Goal: Information Seeking & Learning: Learn about a topic

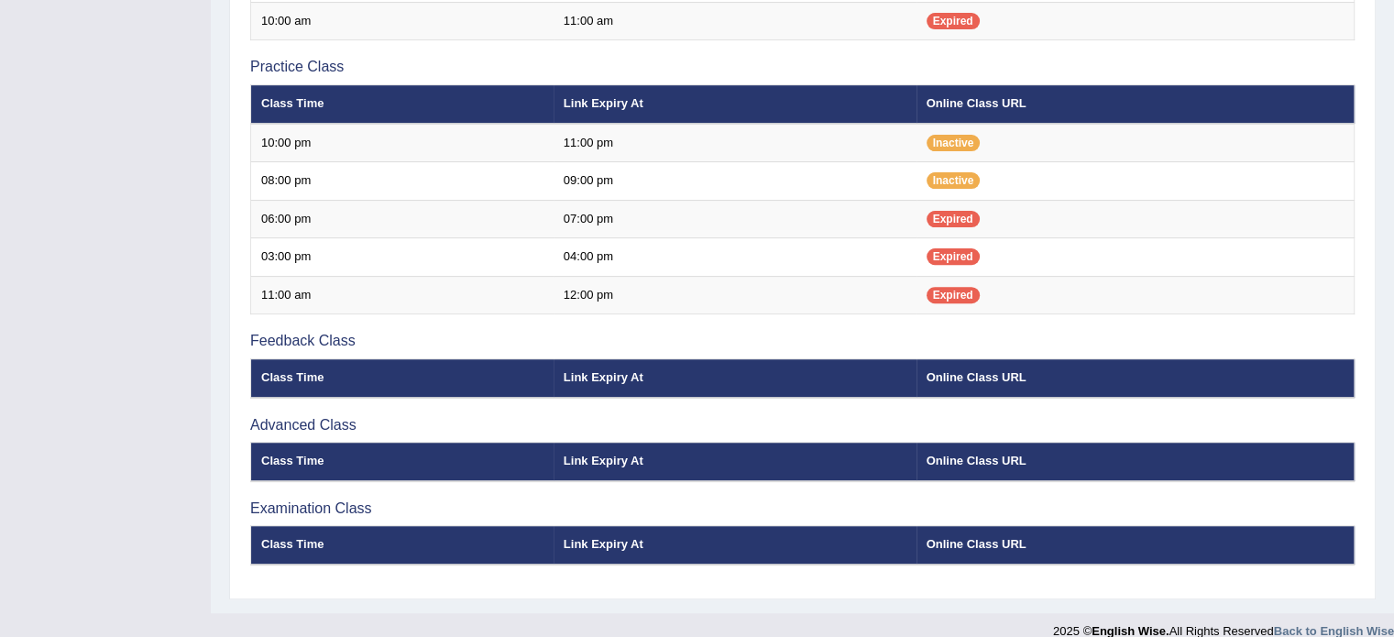
scroll to position [631, 0]
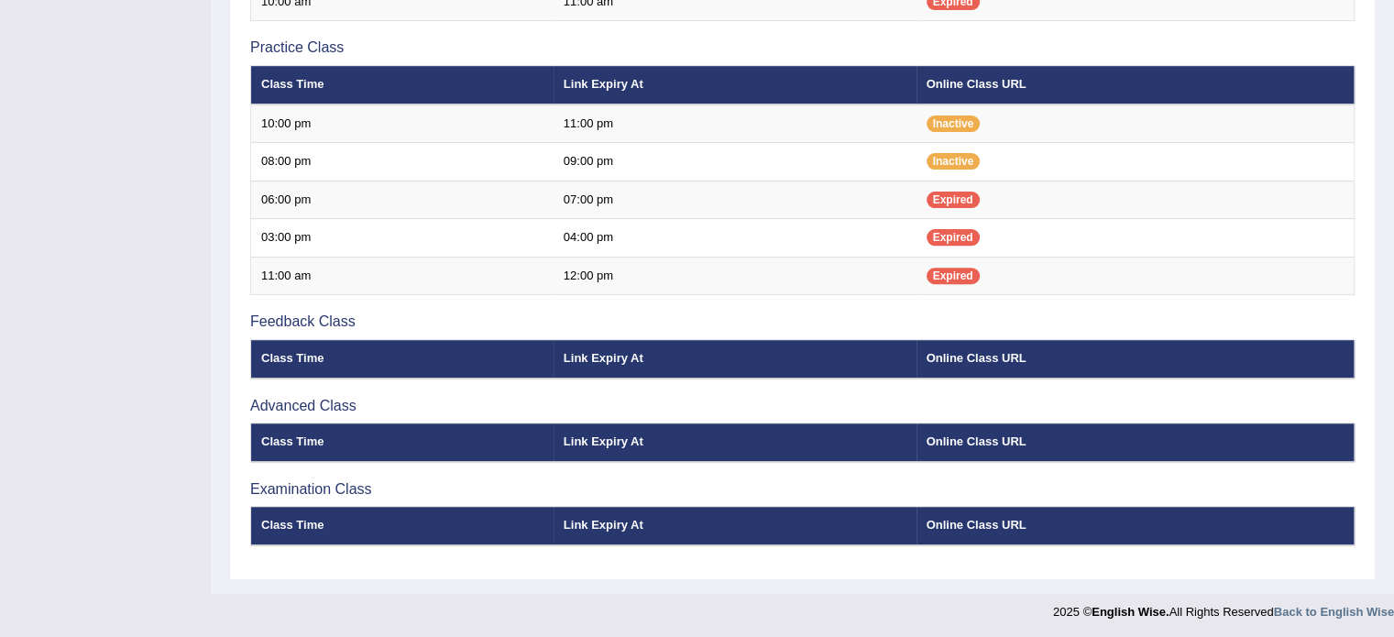
click at [1369, 192] on div "Online Classes Note: All timings below are Melbourne local time View class sche…" at bounding box center [802, 33] width 1146 height 1093
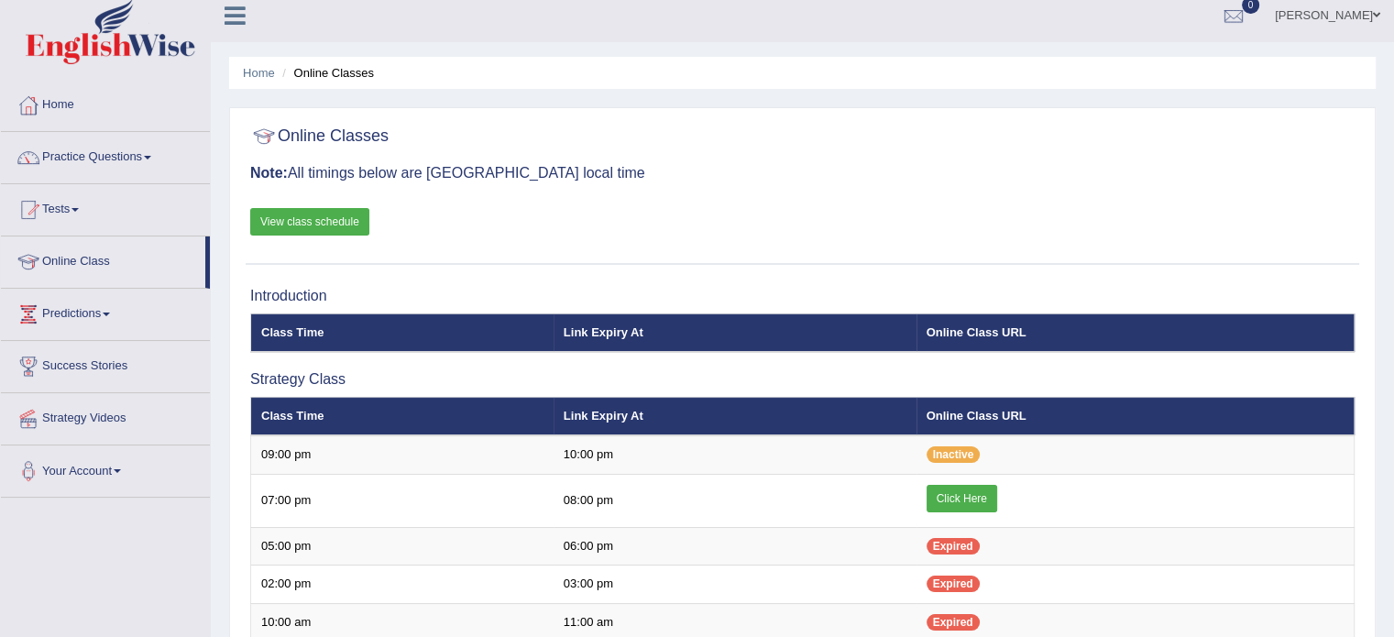
scroll to position [0, 0]
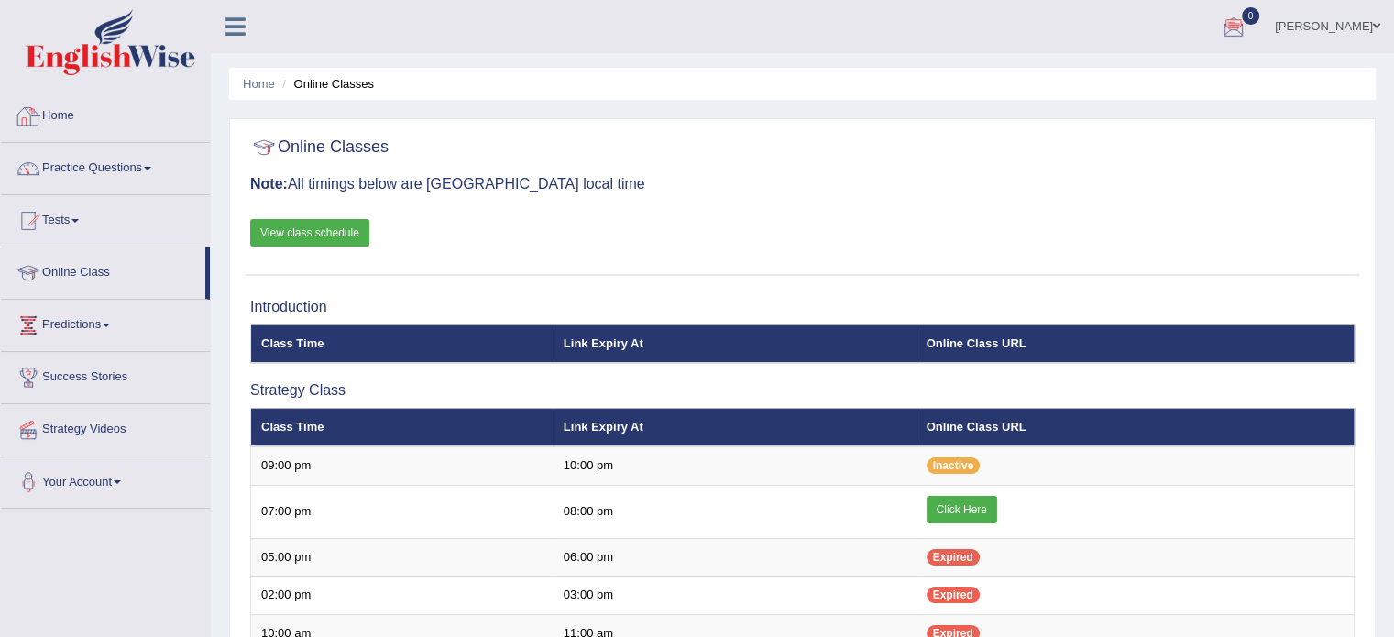
click at [83, 111] on link "Home" at bounding box center [105, 114] width 209 height 46
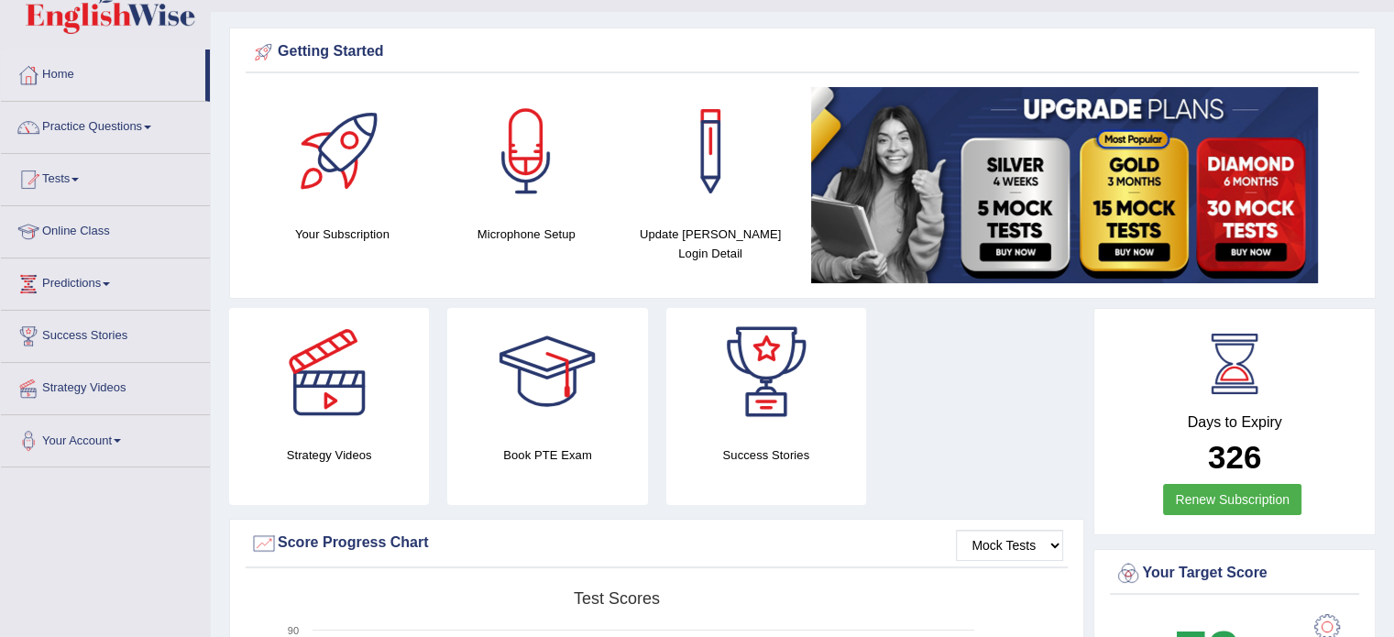
scroll to position [29, 0]
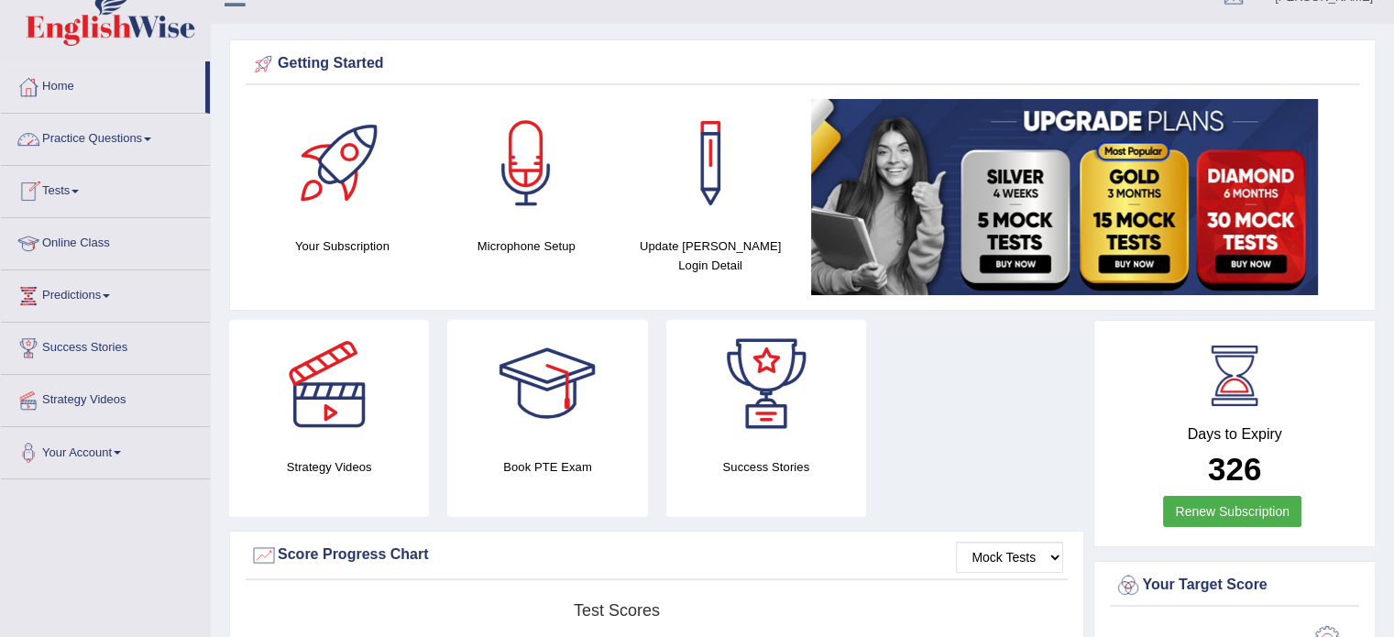
click at [124, 144] on link "Practice Questions" at bounding box center [105, 137] width 209 height 46
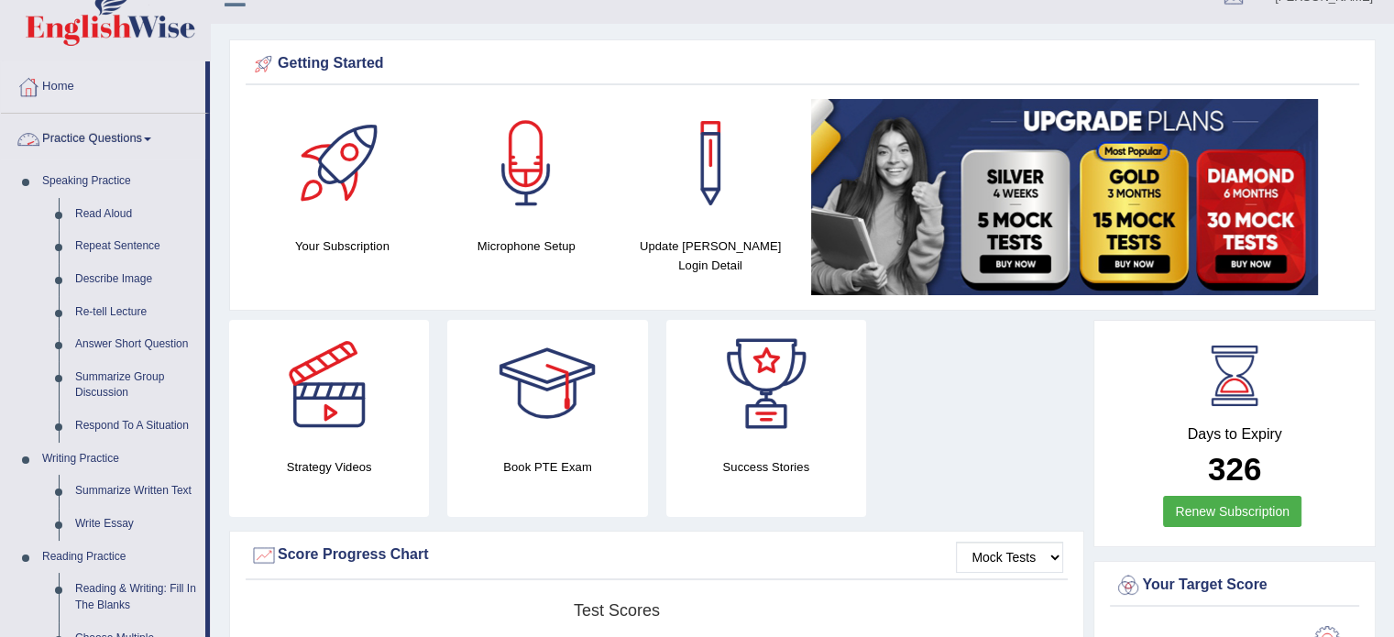
click at [106, 145] on link "Practice Questions" at bounding box center [103, 137] width 204 height 46
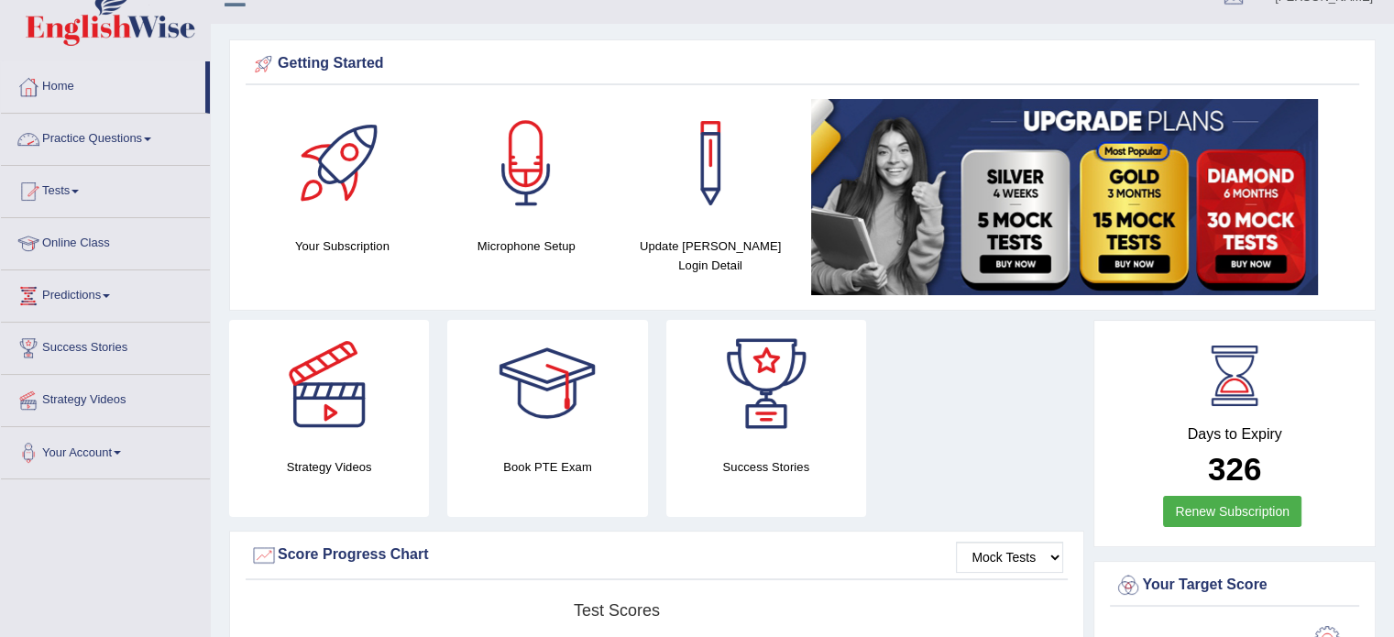
click at [103, 140] on link "Practice Questions" at bounding box center [105, 137] width 209 height 46
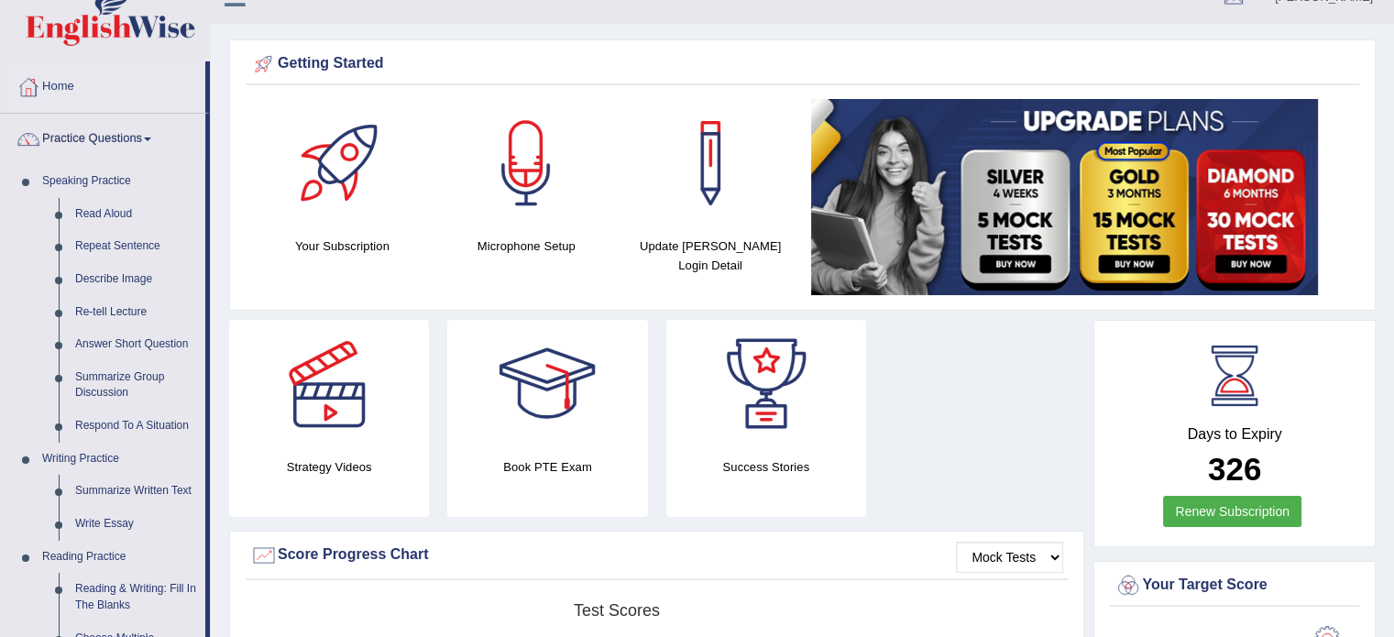
click at [103, 140] on link "Practice Questions" at bounding box center [103, 137] width 204 height 46
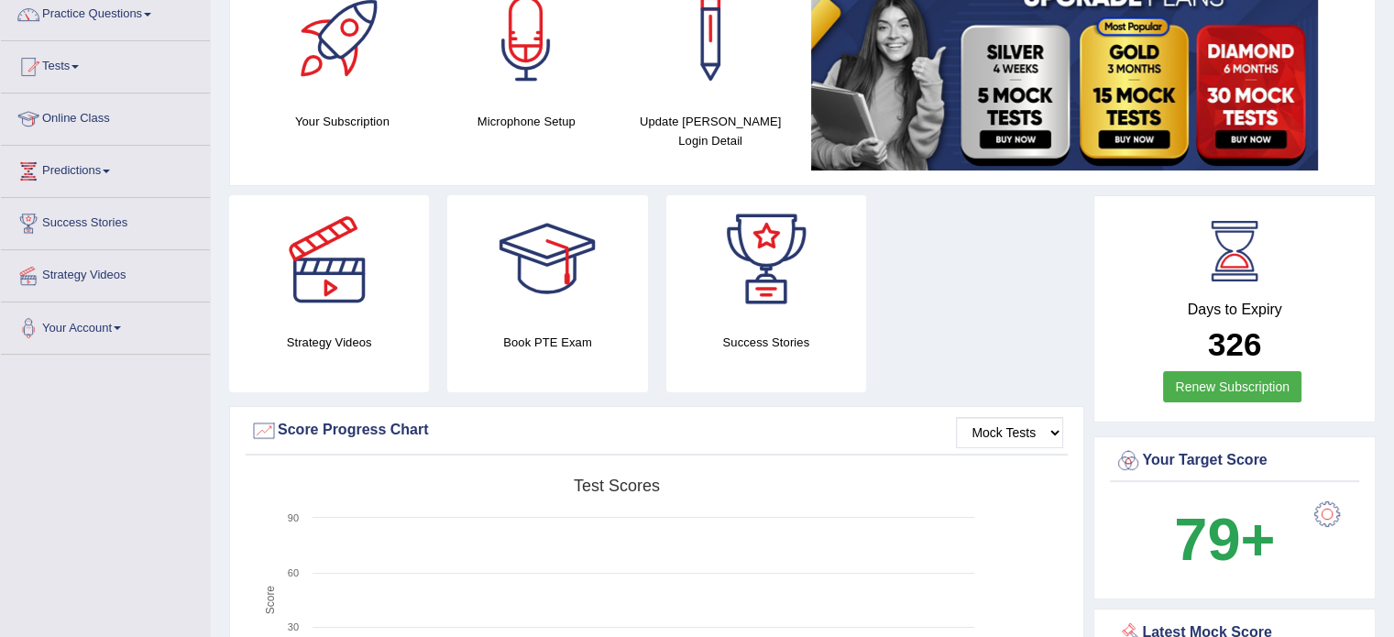
scroll to position [0, 0]
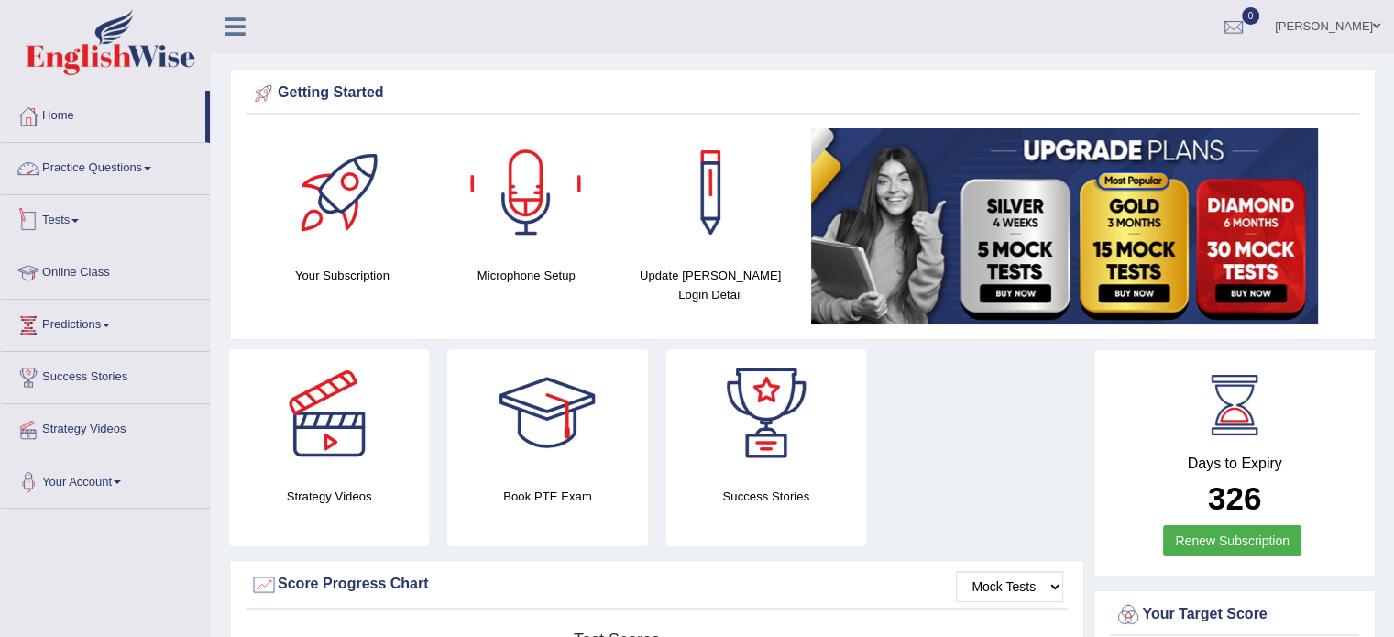
click at [55, 214] on link "Tests" at bounding box center [105, 218] width 209 height 46
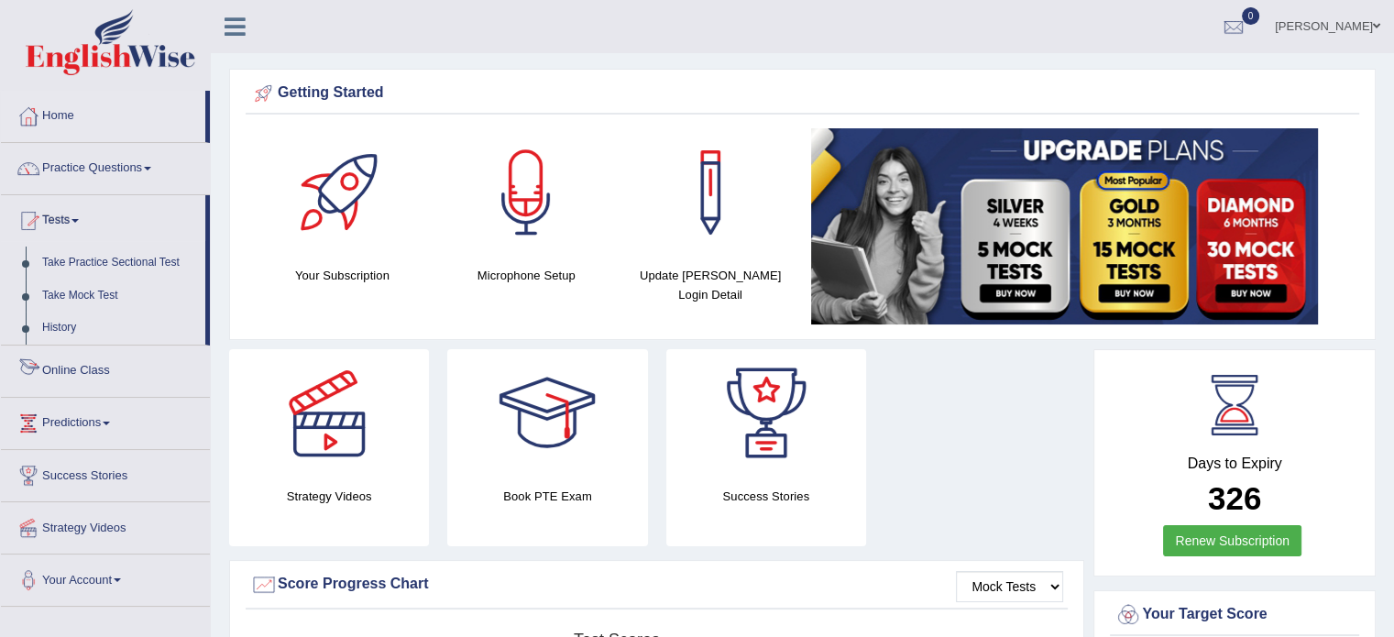
click at [58, 377] on link "Online Class" at bounding box center [105, 368] width 209 height 46
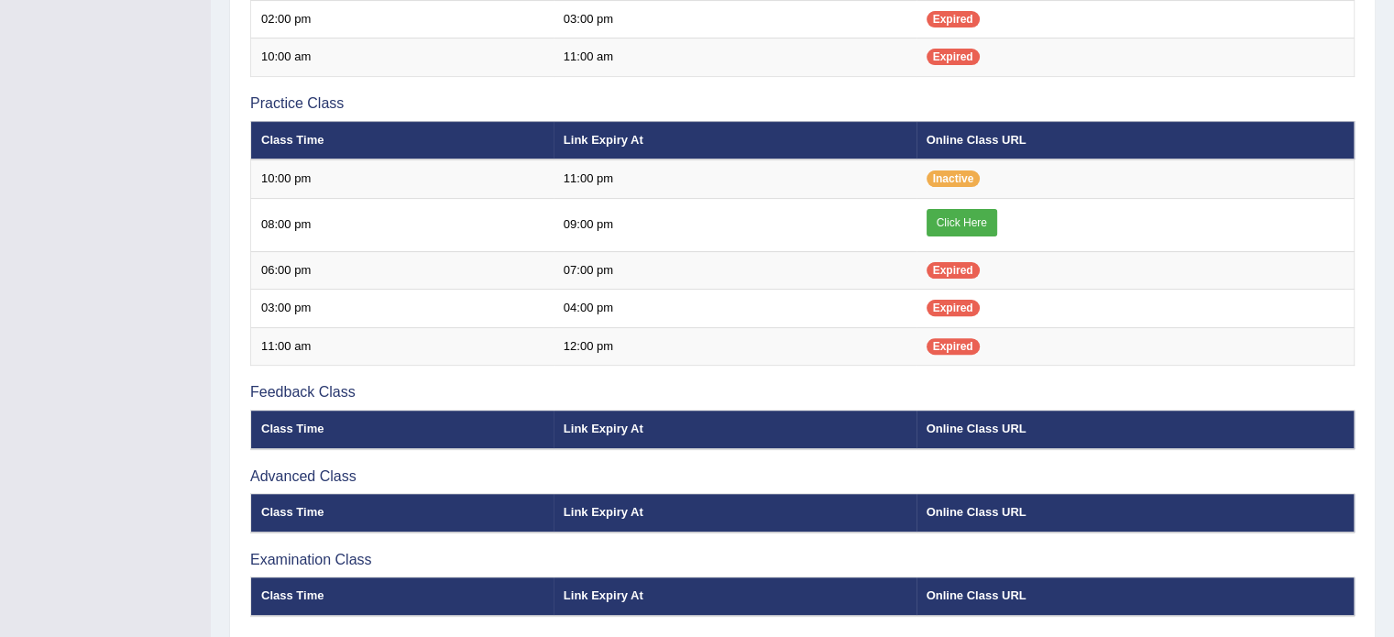
scroll to position [631, 0]
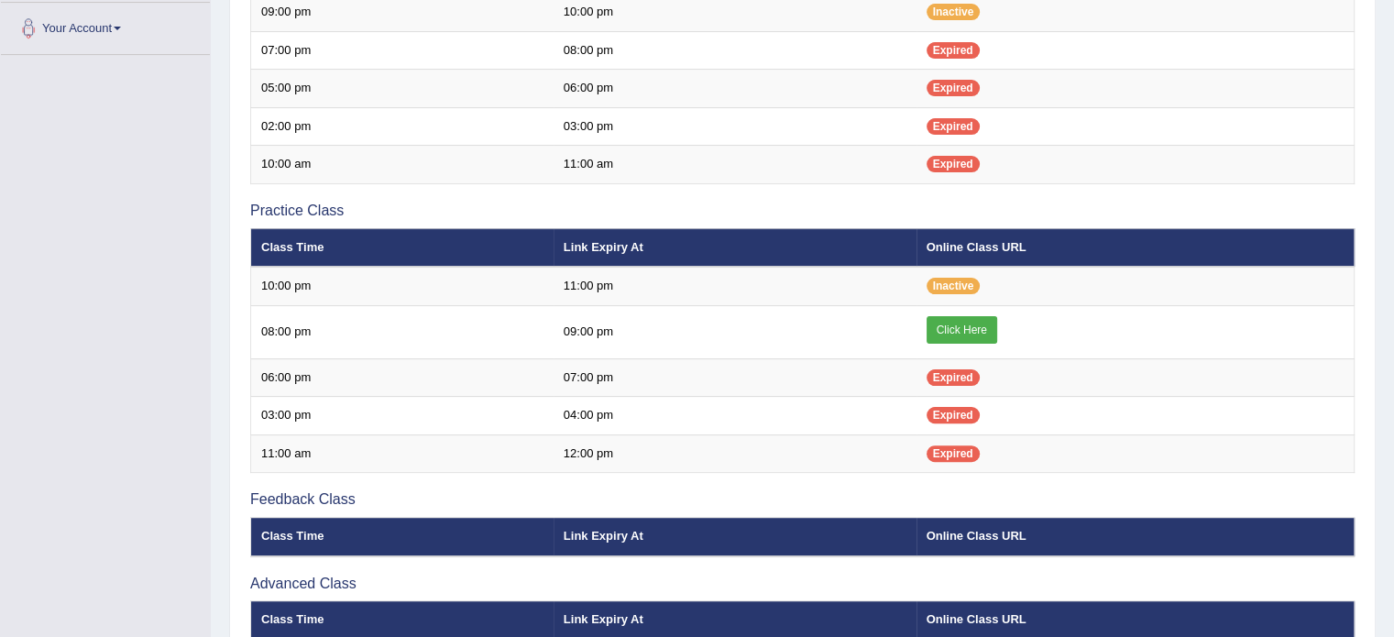
scroll to position [529, 0]
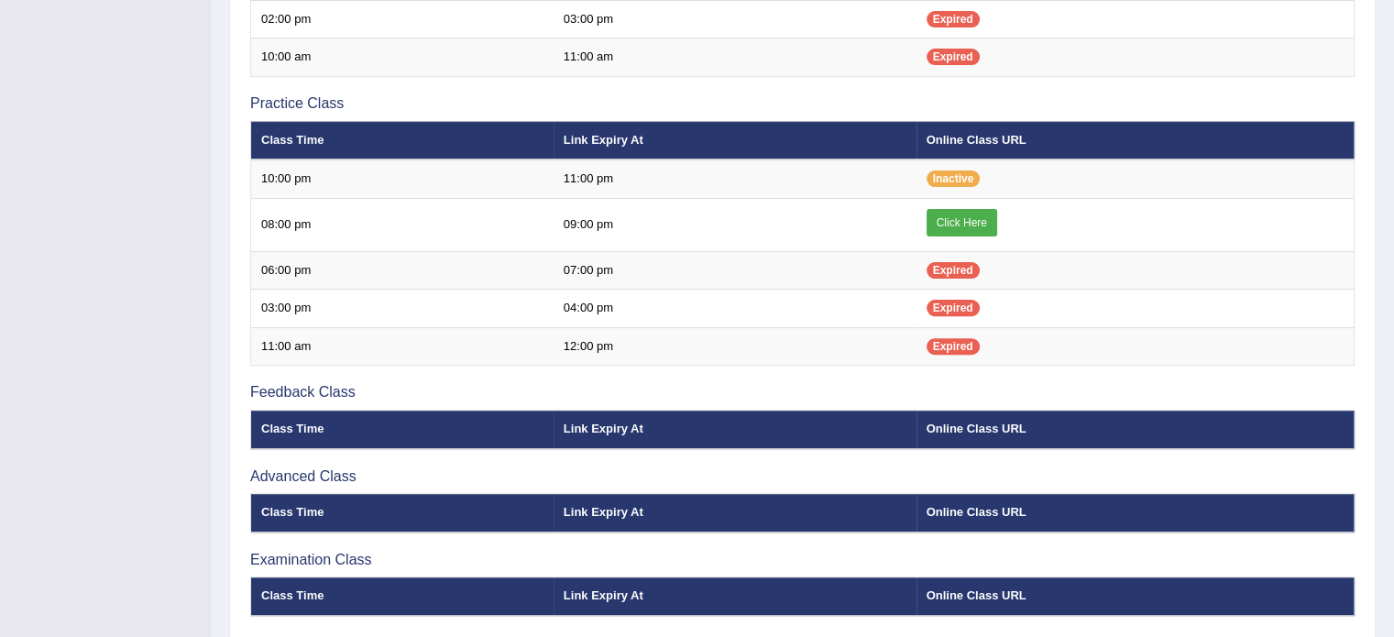
scroll to position [568, 0]
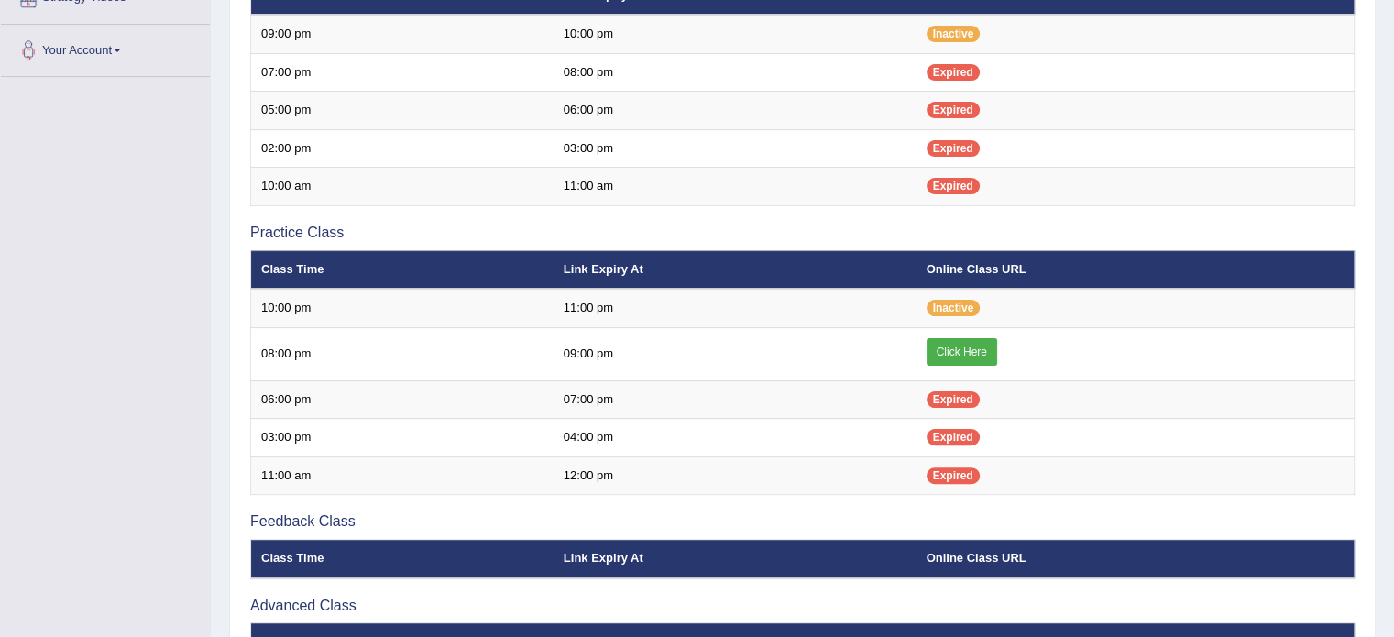
scroll to position [438, 0]
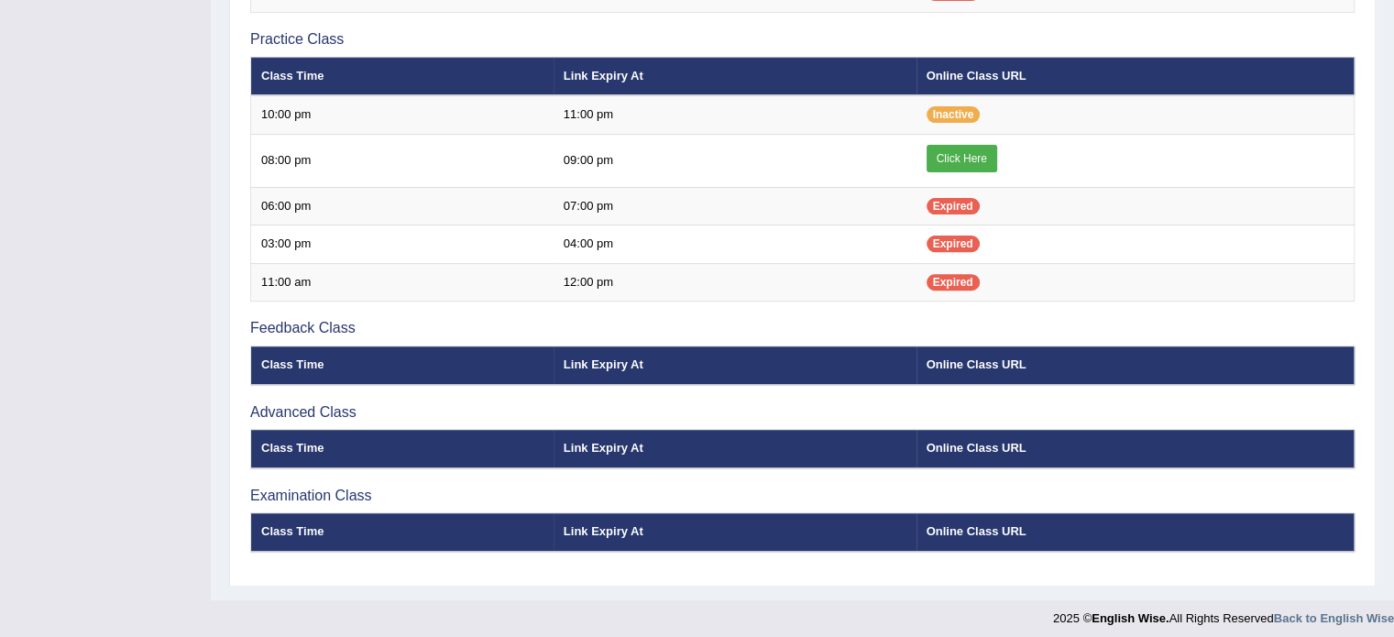
scroll to position [631, 0]
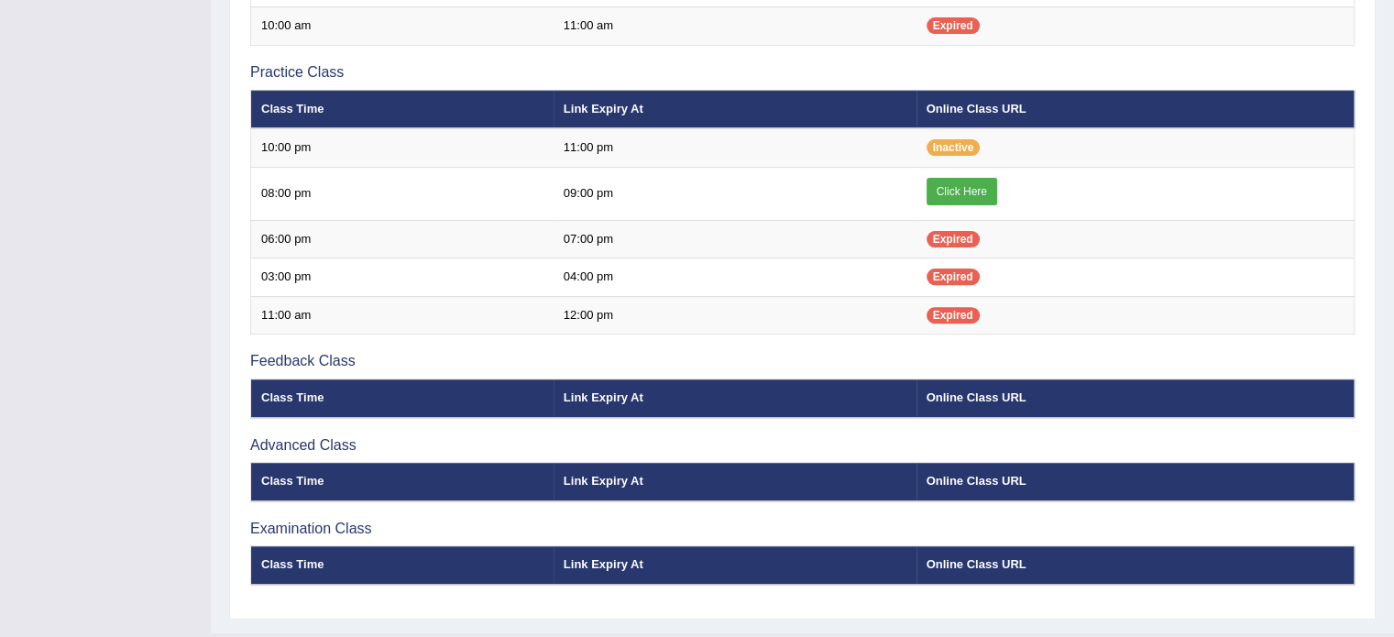
scroll to position [631, 0]
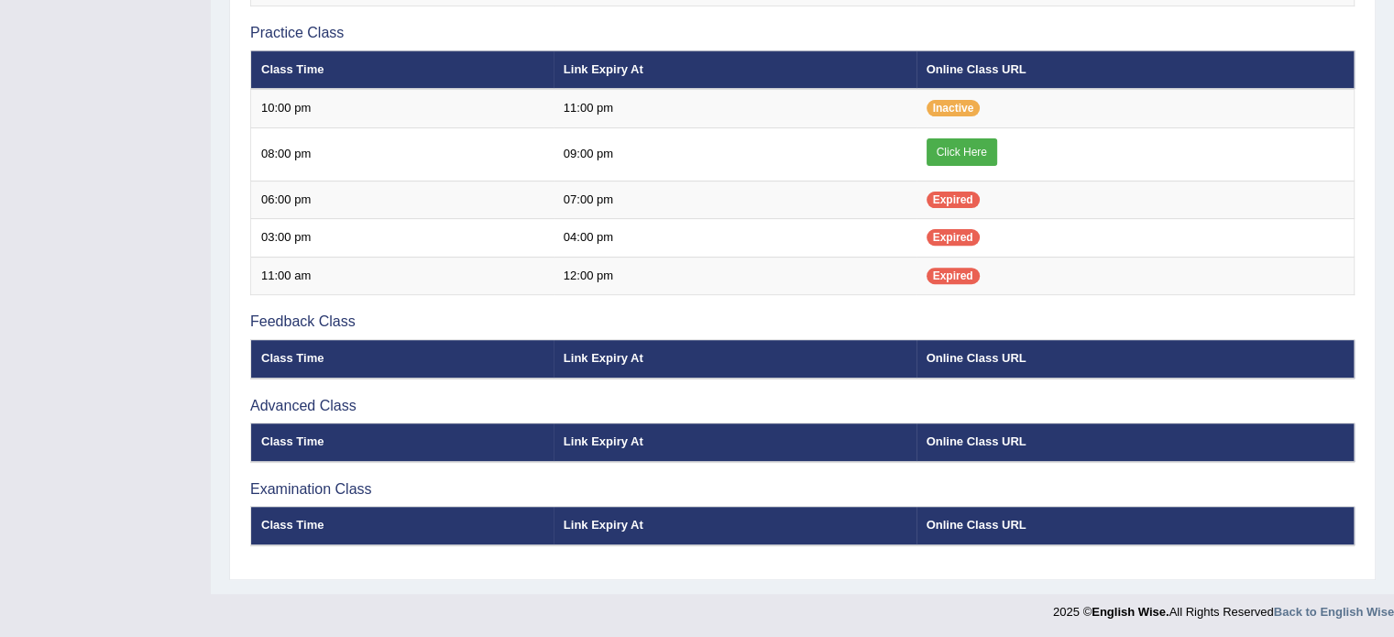
click at [1063, 608] on footer "2025 © English Wise. All Rights Reserved Back to English Wise" at bounding box center [697, 617] width 1394 height 46
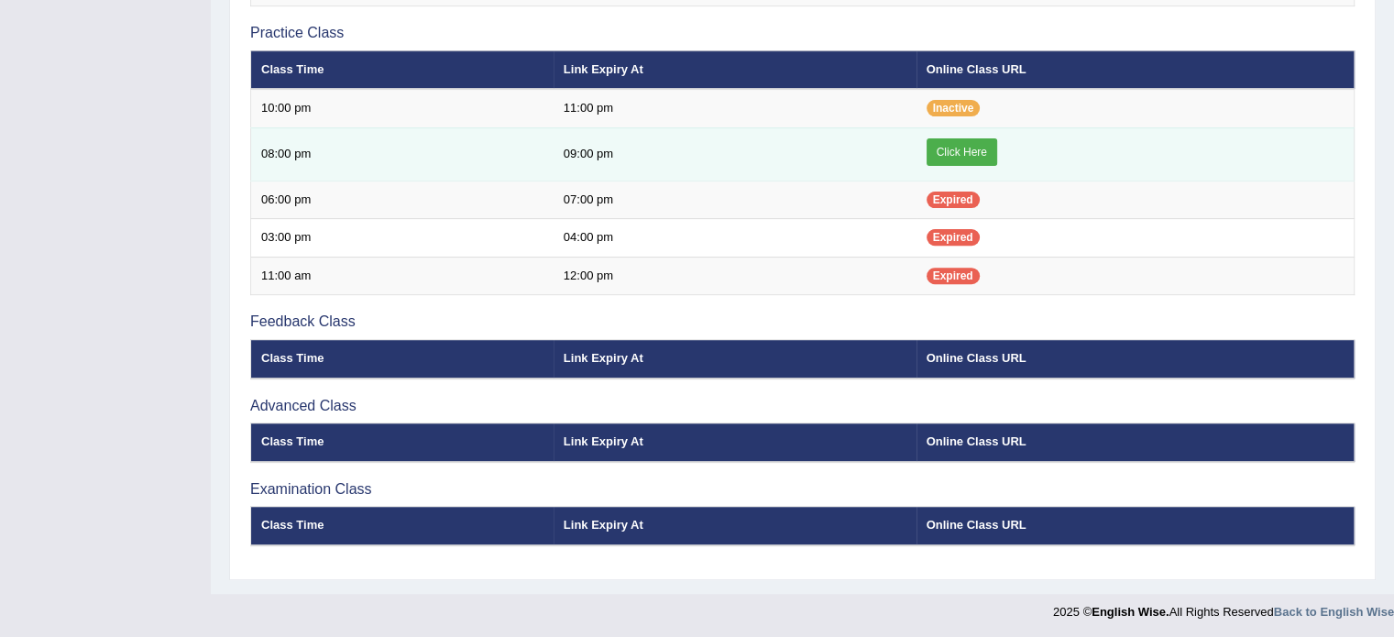
click at [965, 151] on link "Click Here" at bounding box center [961, 151] width 71 height 27
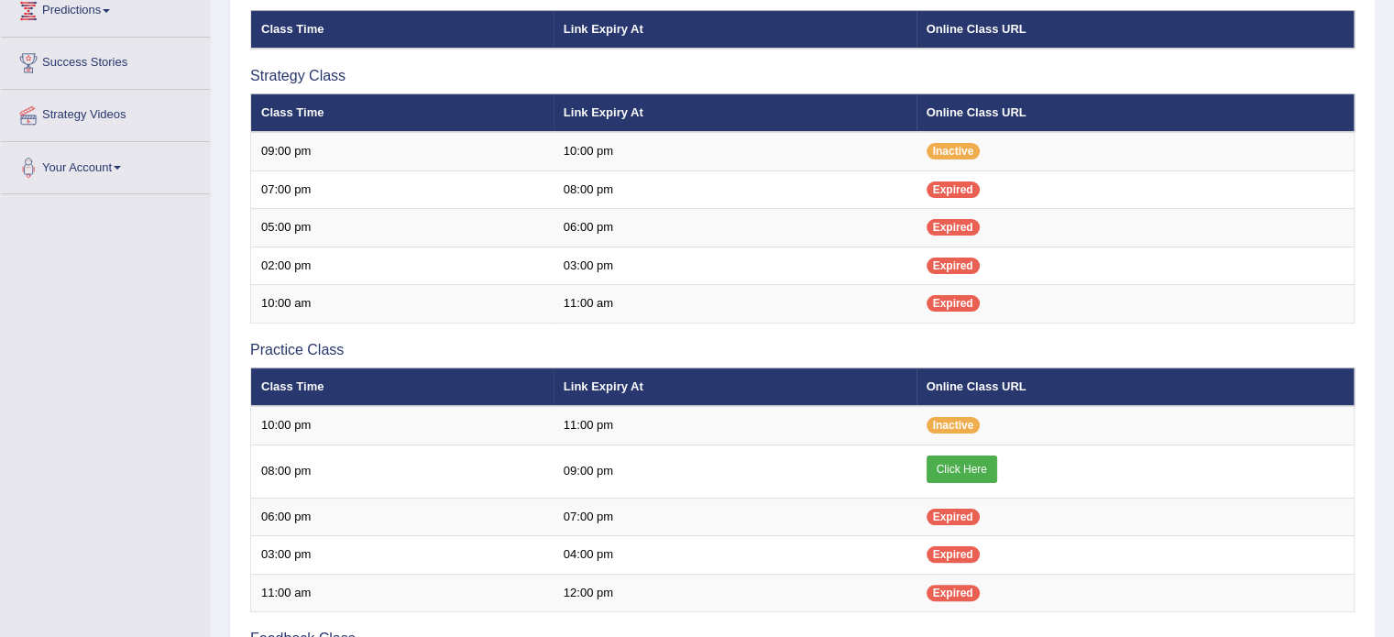
scroll to position [278, 0]
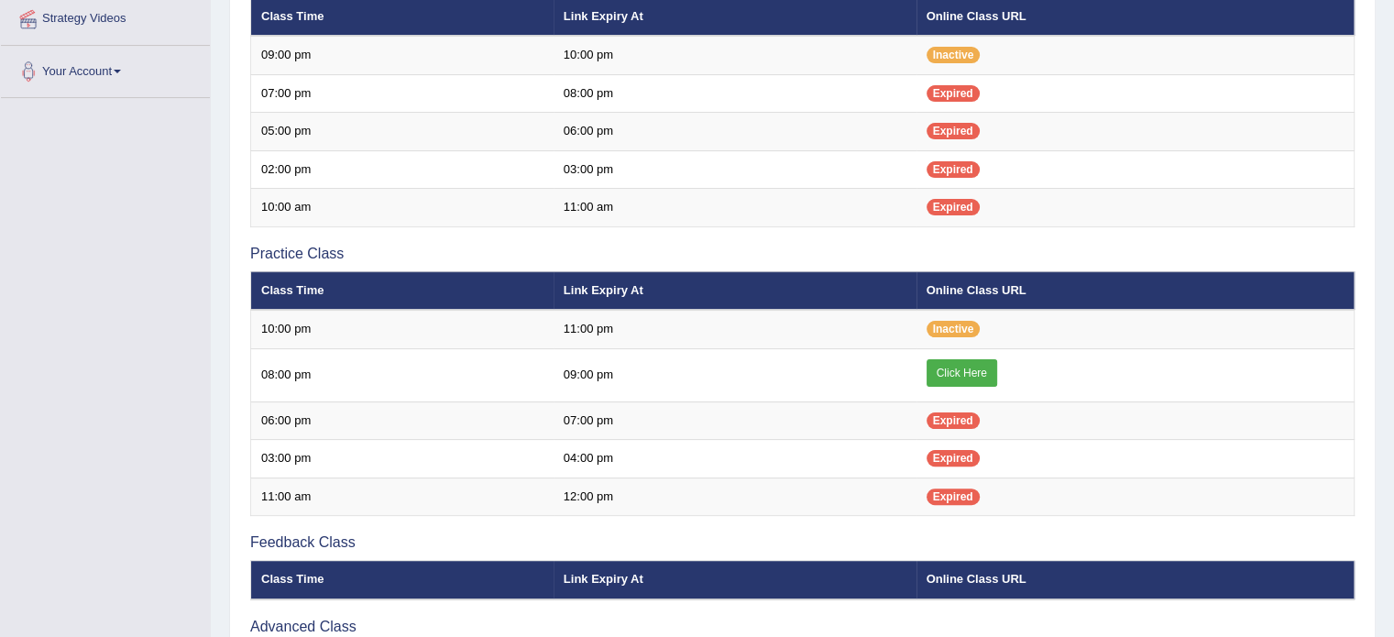
scroll to position [431, 0]
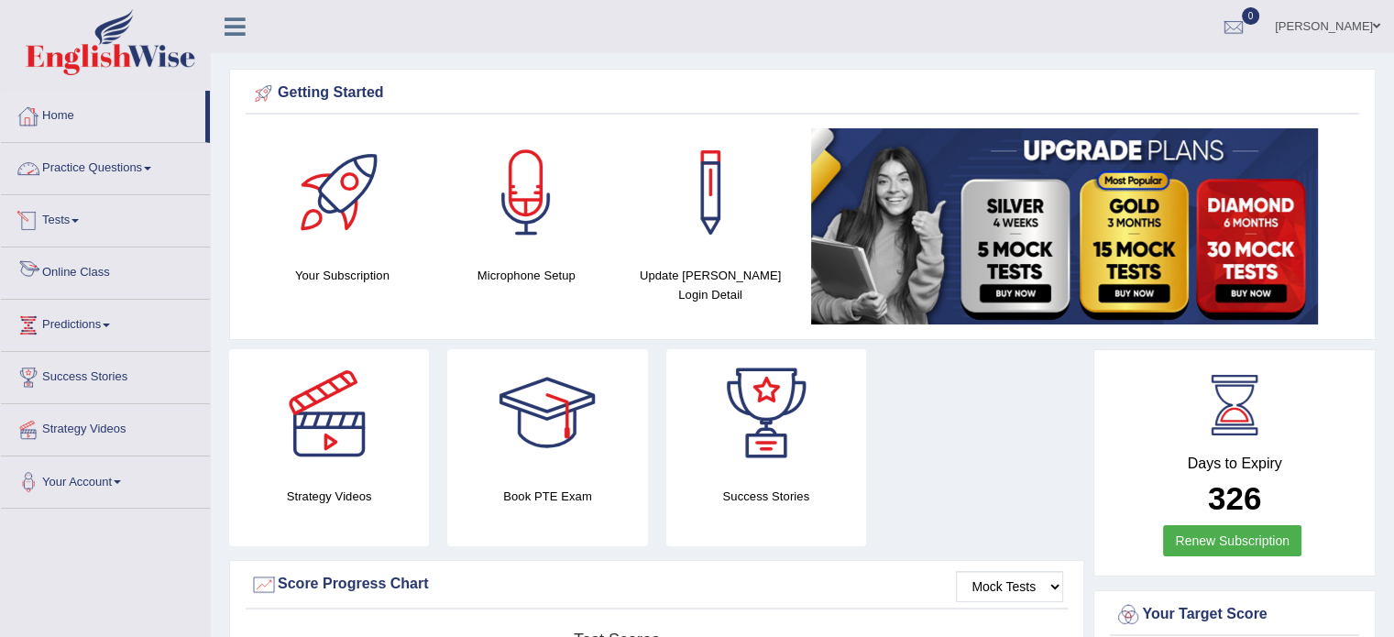
click at [114, 277] on link "Online Class" at bounding box center [105, 270] width 209 height 46
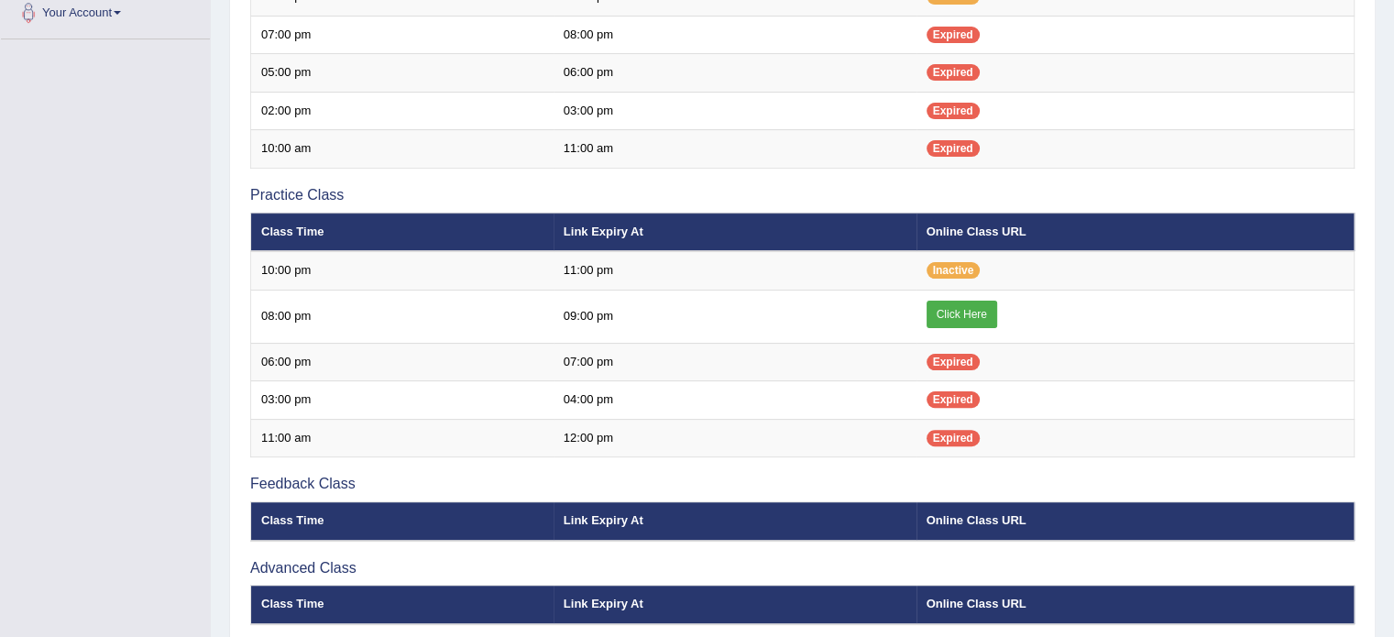
scroll to position [487, 0]
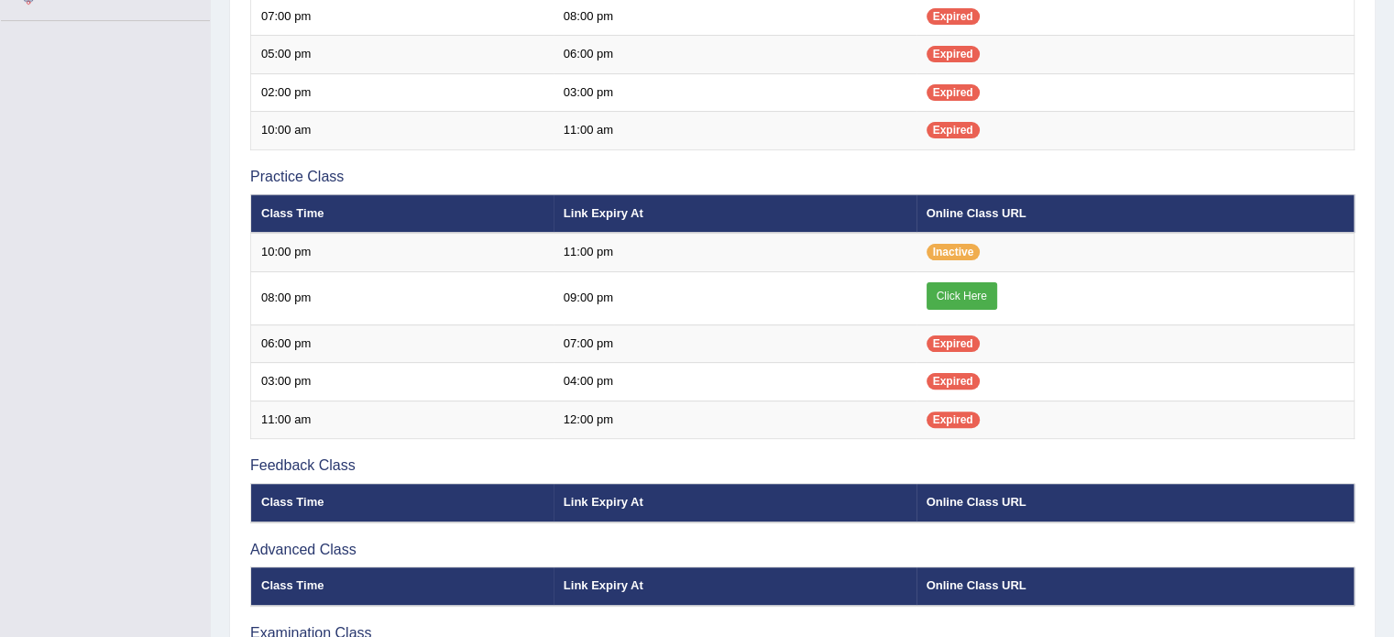
scroll to position [487, 0]
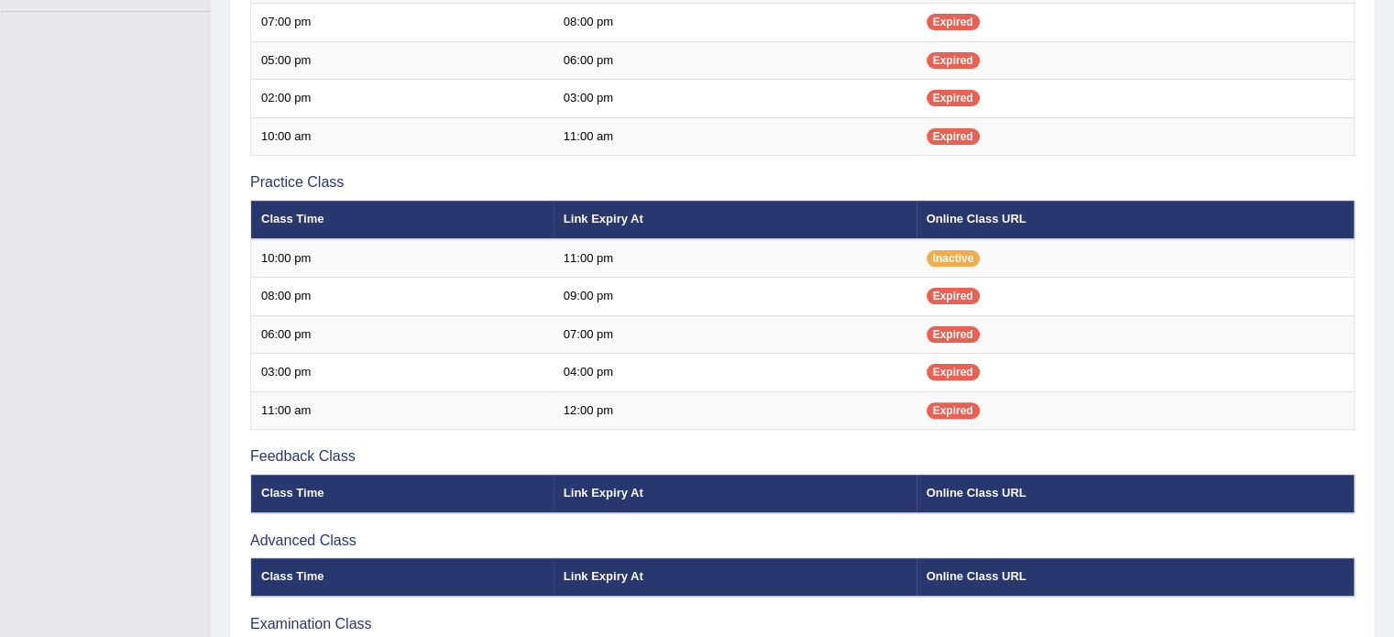
scroll to position [487, 0]
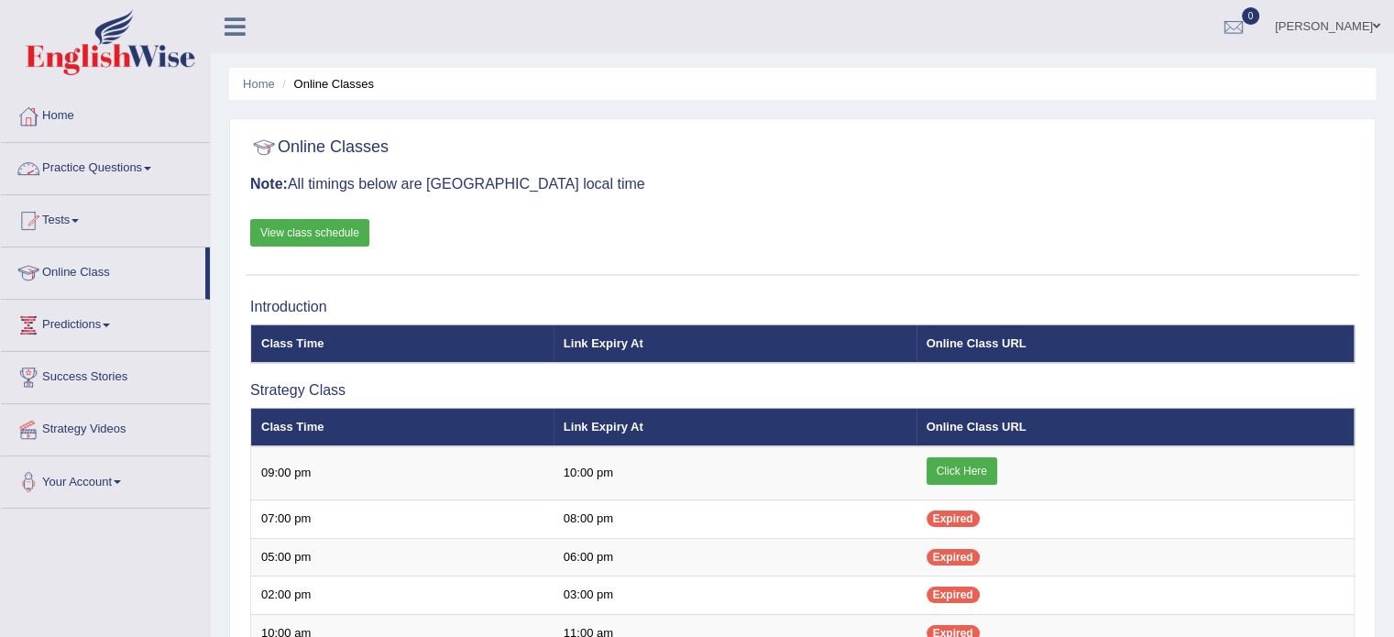
click at [108, 160] on link "Practice Questions" at bounding box center [105, 166] width 209 height 46
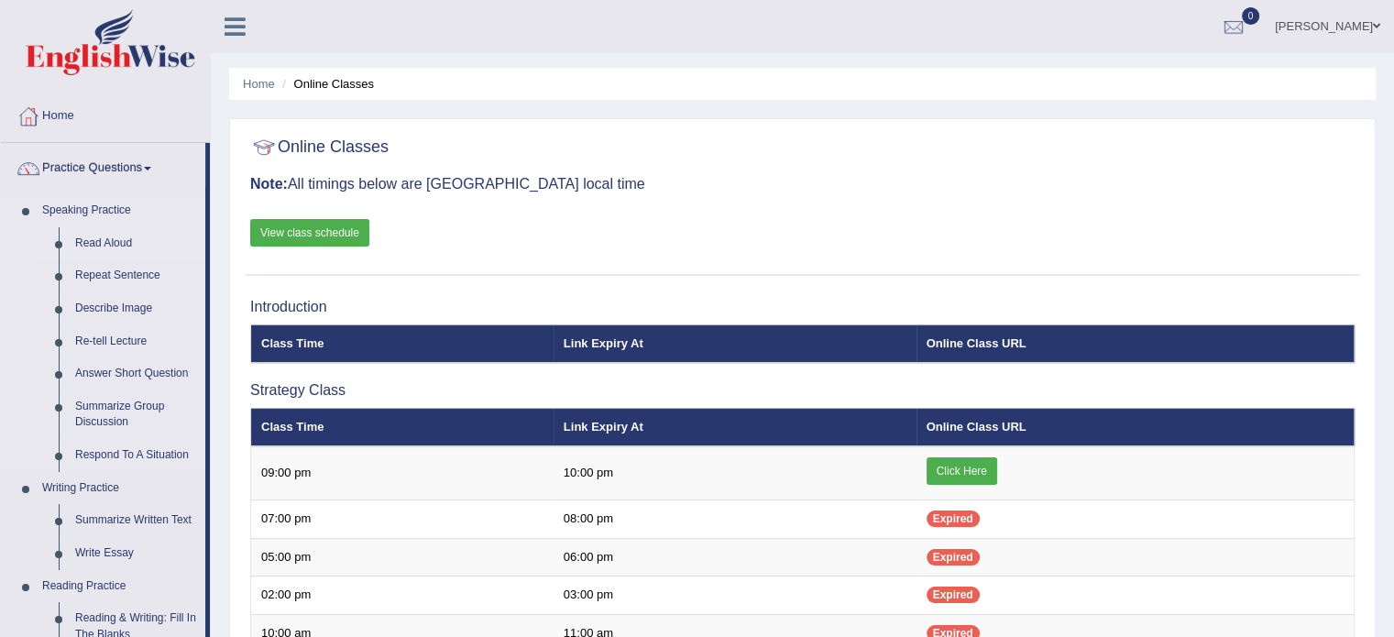
click at [106, 241] on link "Read Aloud" at bounding box center [136, 243] width 138 height 33
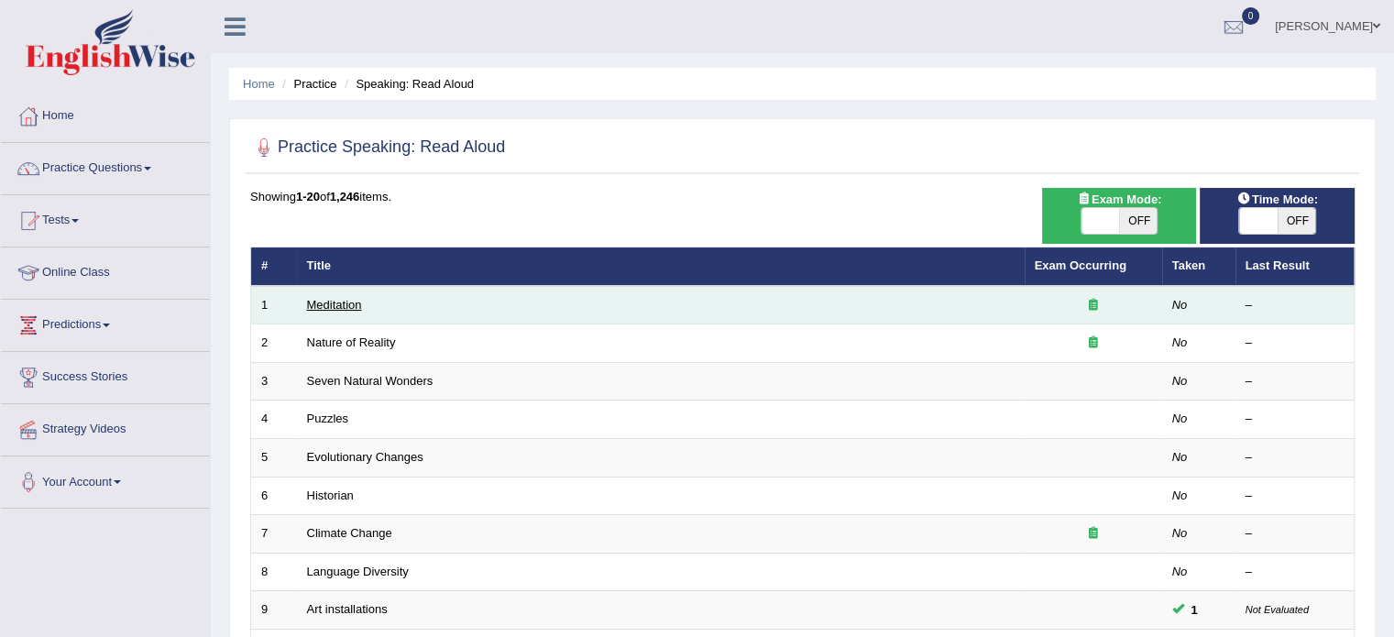
click at [348, 302] on link "Meditation" at bounding box center [334, 305] width 55 height 14
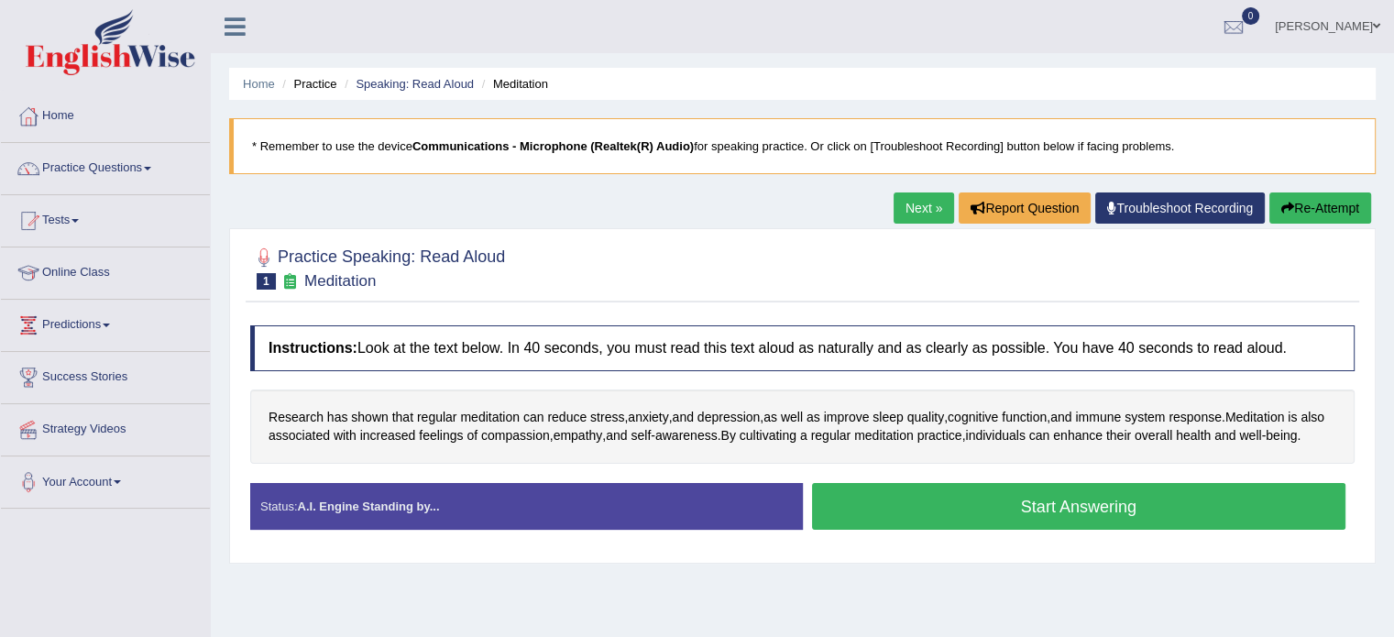
click at [1001, 525] on button "Start Answering" at bounding box center [1079, 506] width 534 height 47
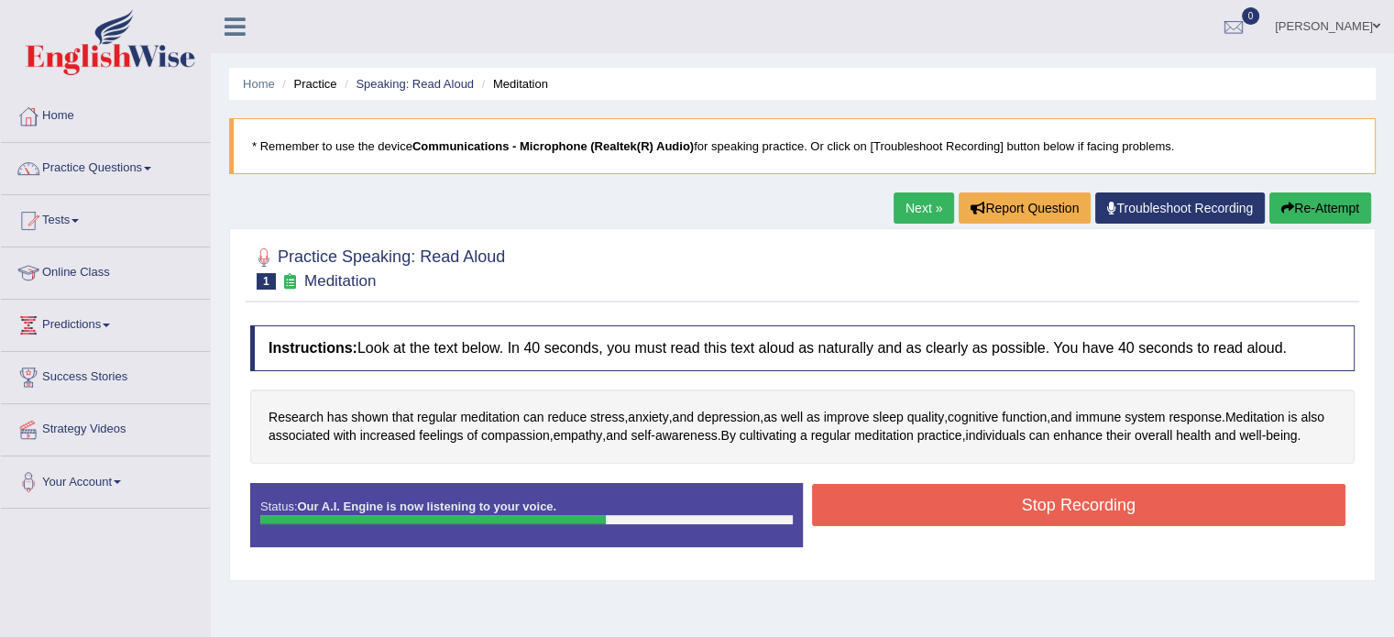
click at [1041, 526] on button "Stop Recording" at bounding box center [1079, 505] width 534 height 42
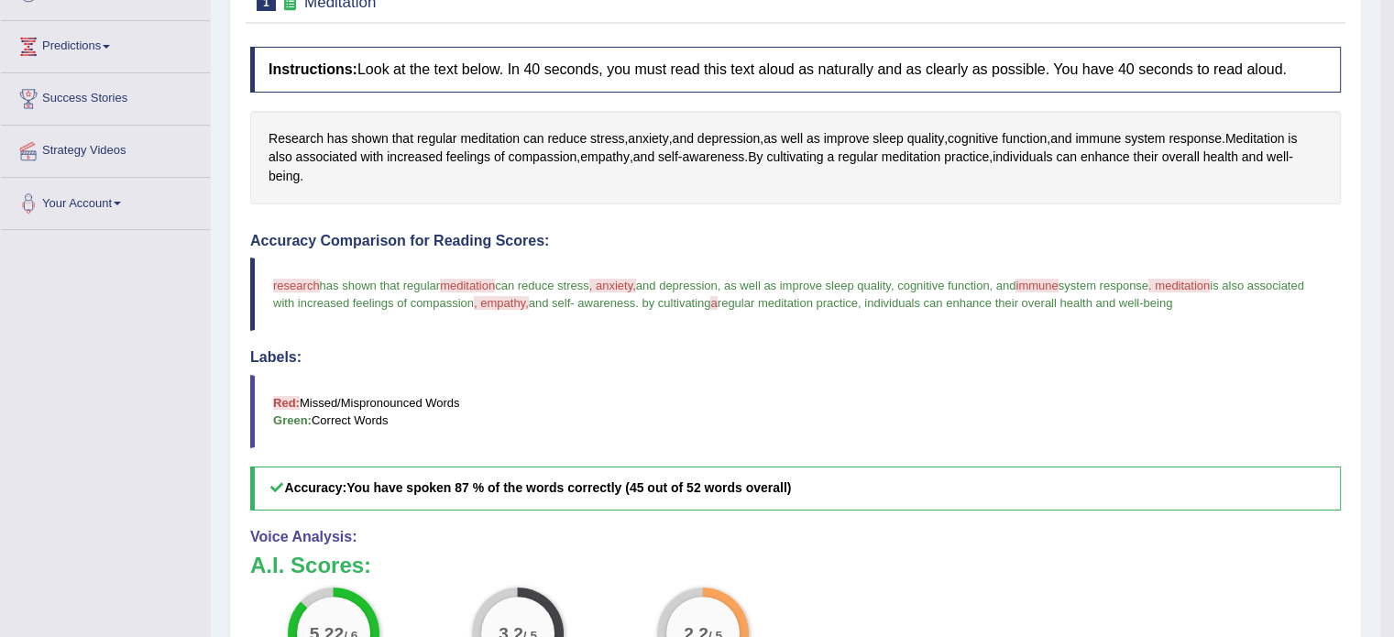
scroll to position [204, 0]
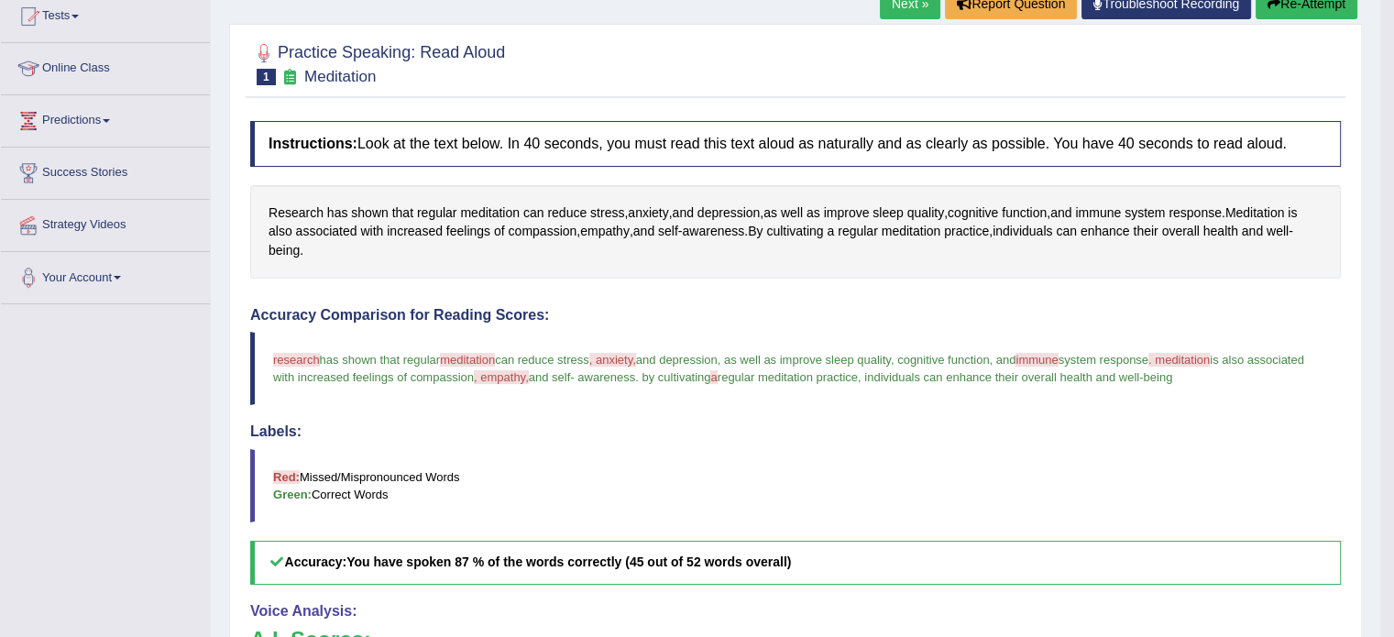
click at [286, 358] on span "research" at bounding box center [296, 360] width 47 height 14
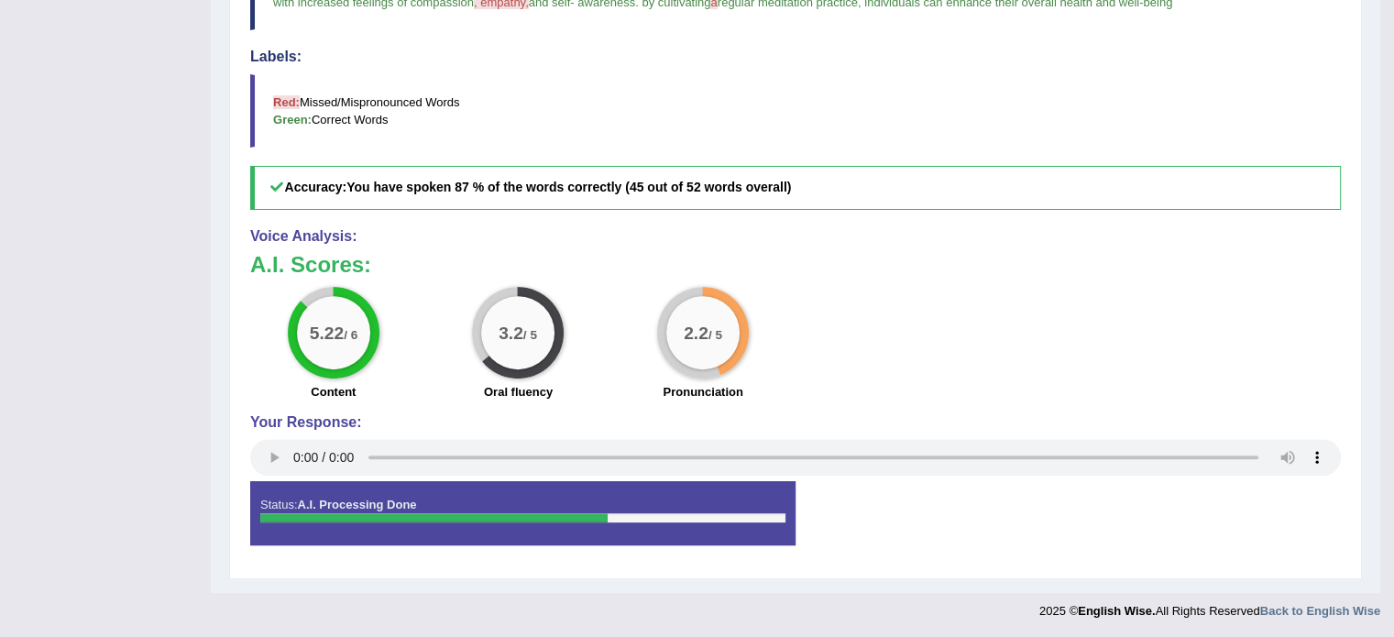
scroll to position [0, 0]
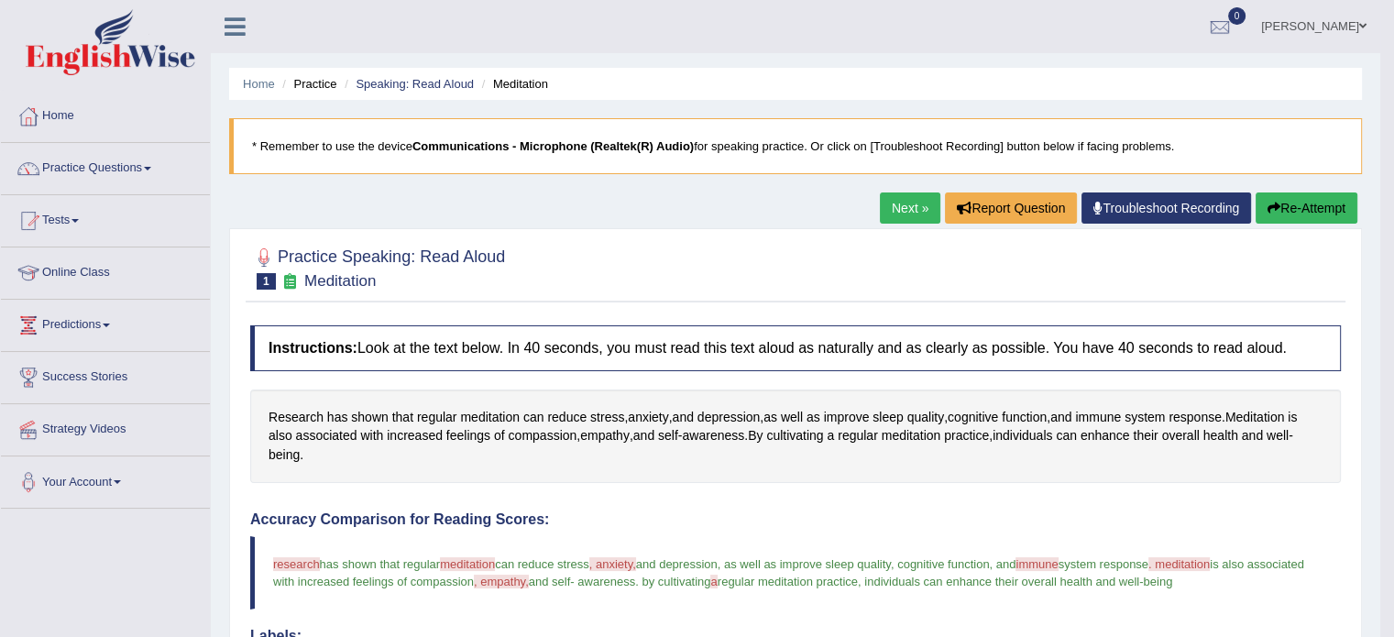
click at [912, 208] on link "Next »" at bounding box center [910, 207] width 60 height 31
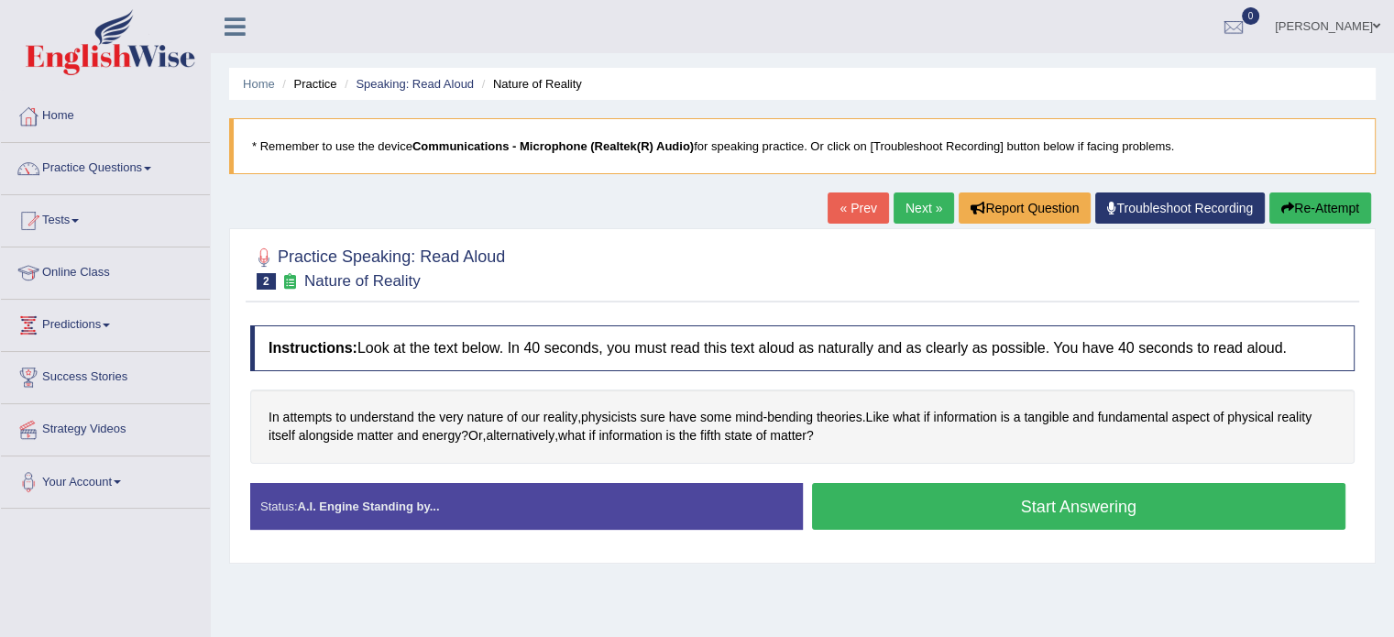
click at [1052, 520] on button "Start Answering" at bounding box center [1079, 506] width 534 height 47
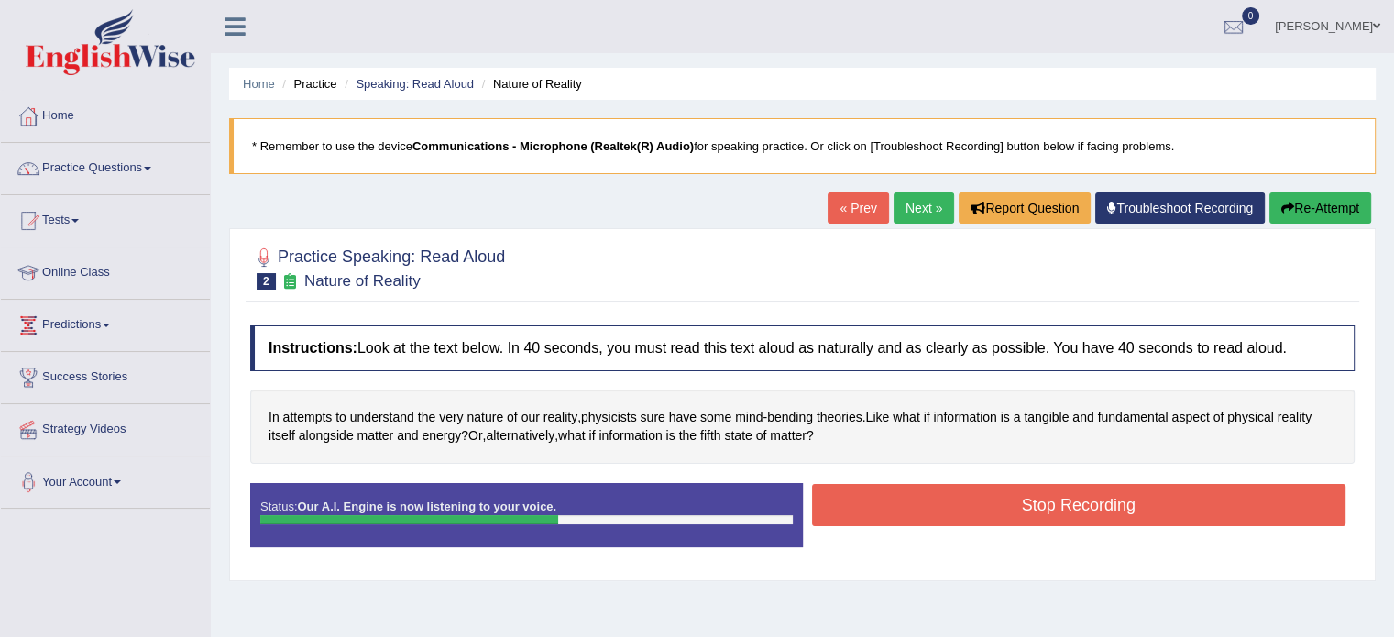
click at [1052, 520] on button "Stop Recording" at bounding box center [1079, 505] width 534 height 42
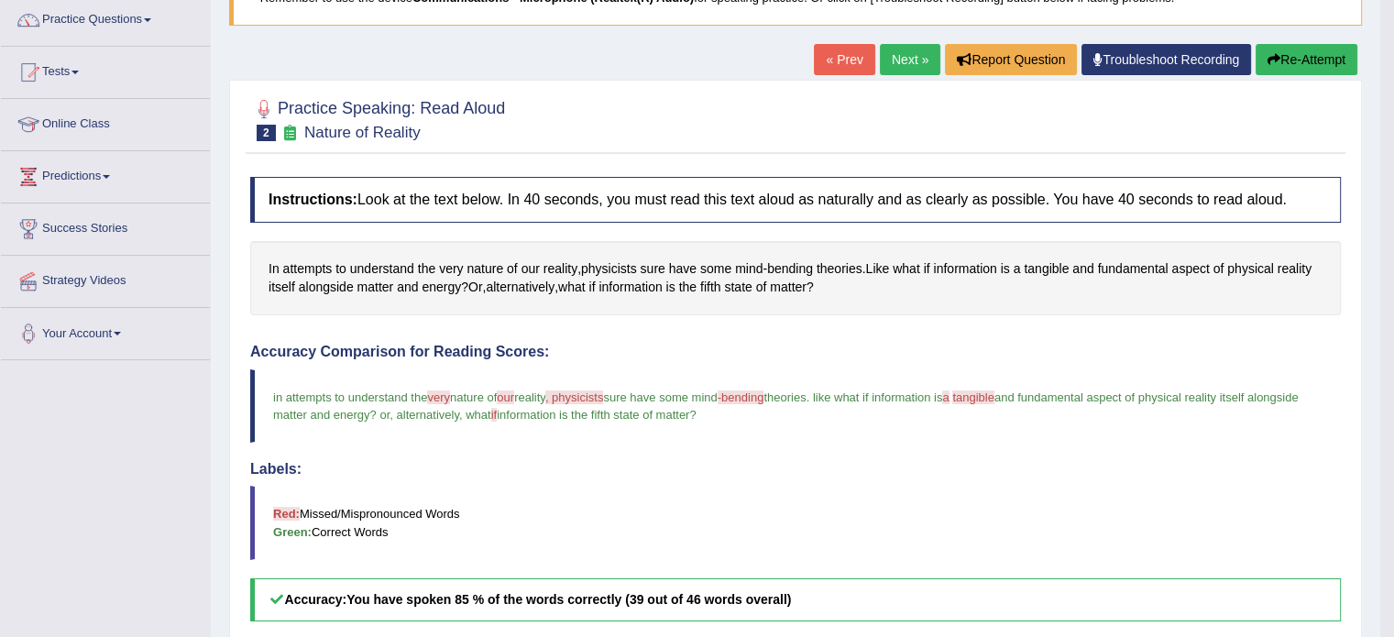
scroll to position [128, 0]
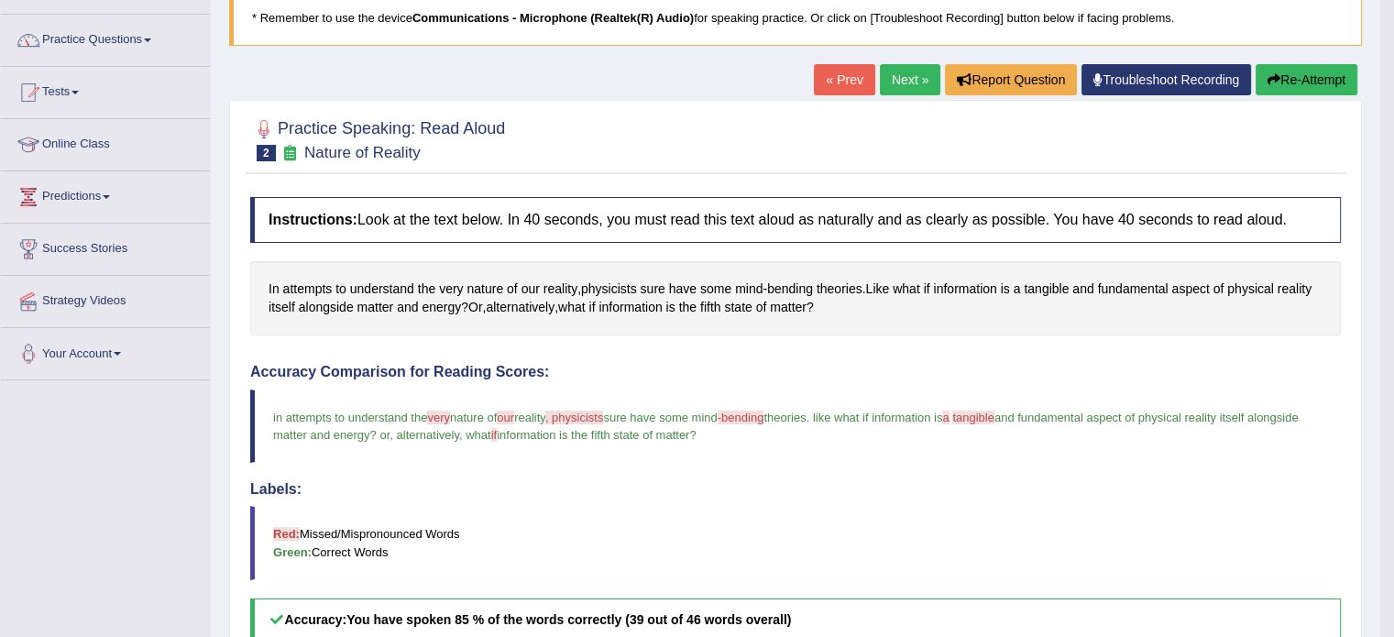
click at [904, 70] on link "Next »" at bounding box center [910, 79] width 60 height 31
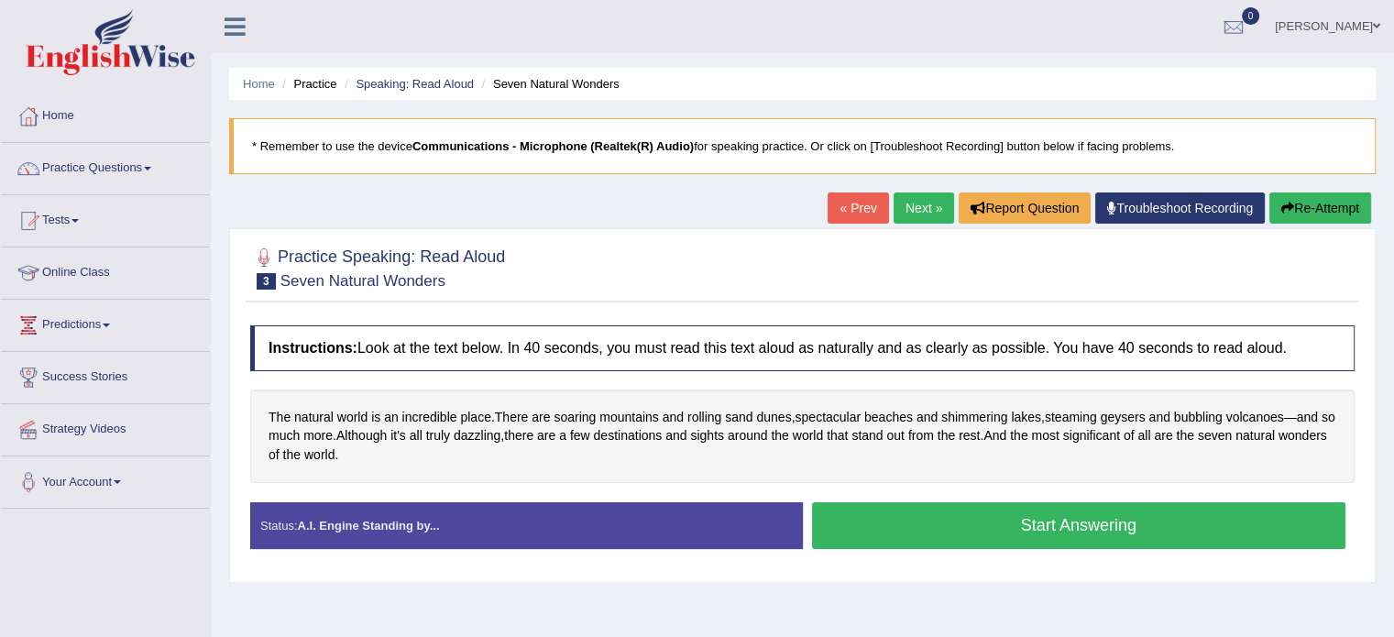
click at [1056, 517] on button "Start Answering" at bounding box center [1079, 525] width 534 height 47
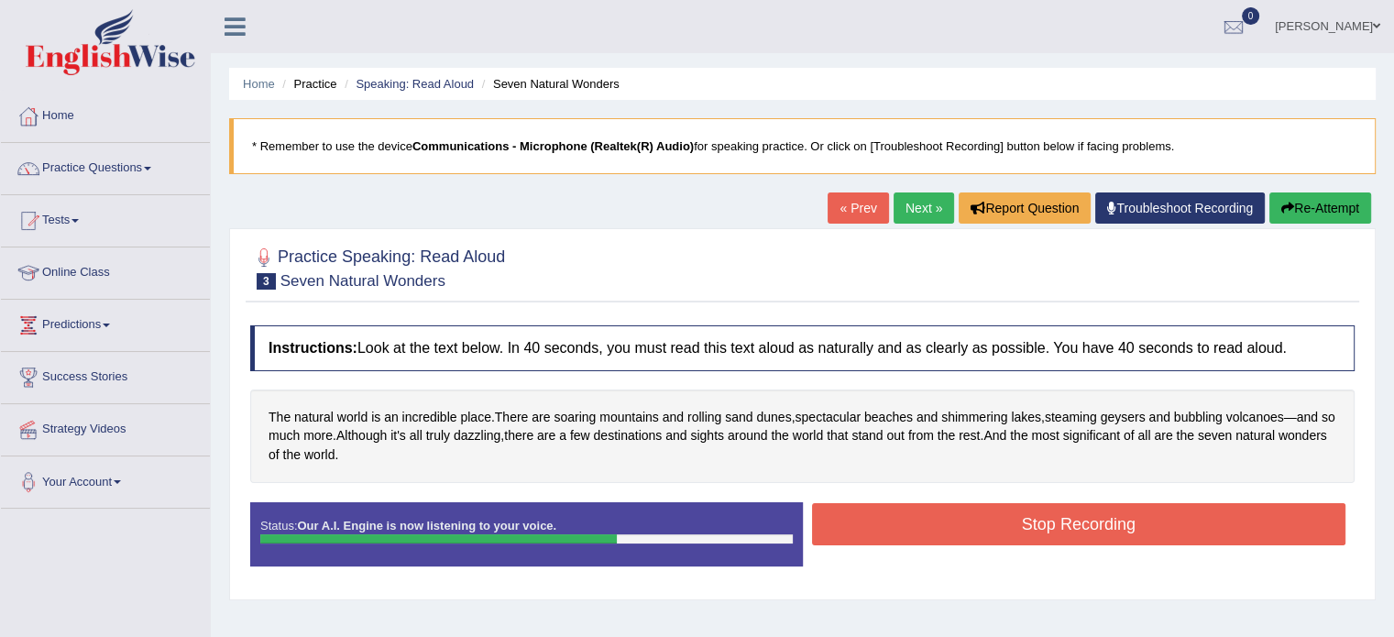
click at [1056, 517] on button "Stop Recording" at bounding box center [1079, 524] width 534 height 42
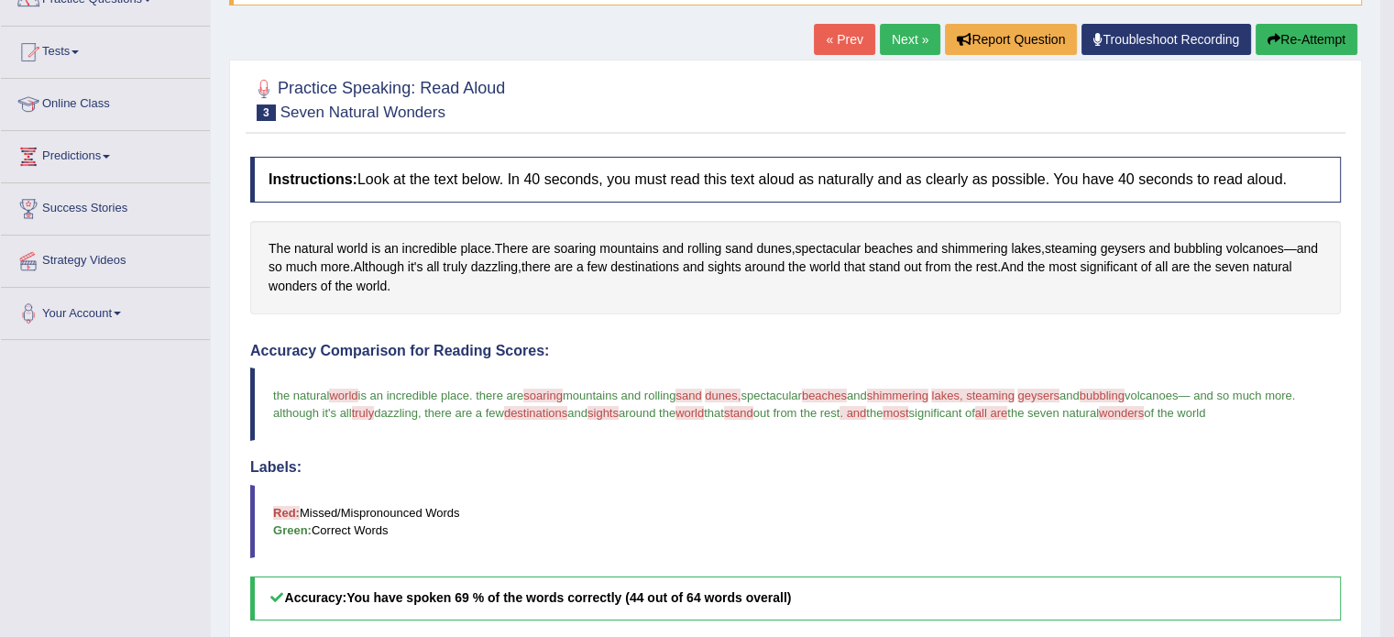
scroll to position [166, 0]
